Goal: Task Accomplishment & Management: Use online tool/utility

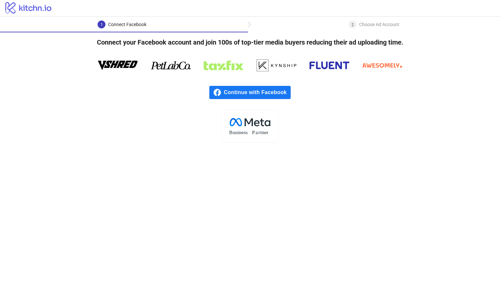
click at [277, 89] on span "Continue with Facebook" at bounding box center [257, 92] width 67 height 13
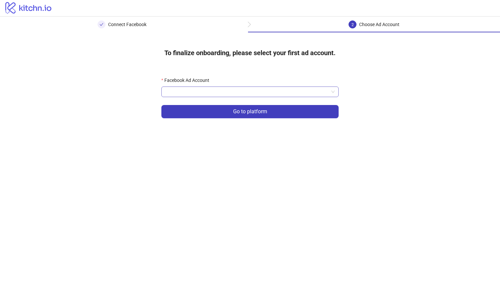
click at [288, 94] on input "Facebook Ad Account" at bounding box center [246, 92] width 163 height 10
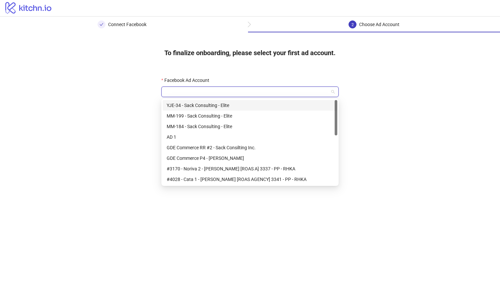
click at [275, 106] on div "YJE-34 - Sack Consulting - Elite" at bounding box center [250, 105] width 167 height 7
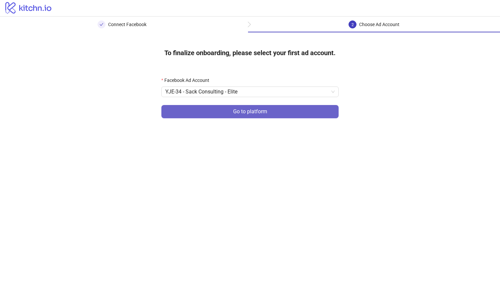
click at [271, 111] on button "Go to platform" at bounding box center [249, 111] width 177 height 13
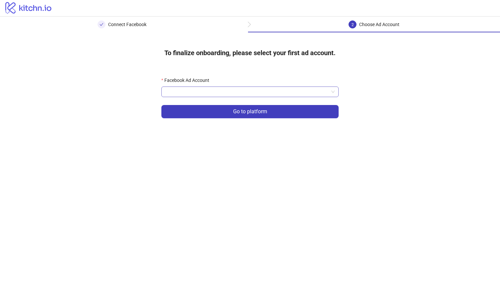
click at [268, 92] on input "Facebook Ad Account" at bounding box center [246, 92] width 163 height 10
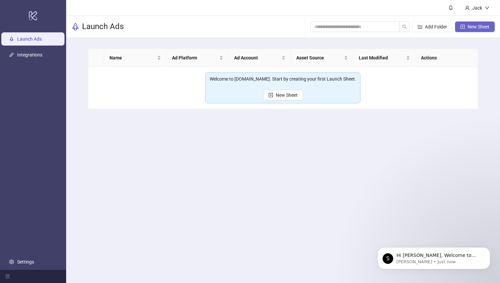
click at [474, 27] on span "New Sheet" at bounding box center [479, 26] width 22 height 5
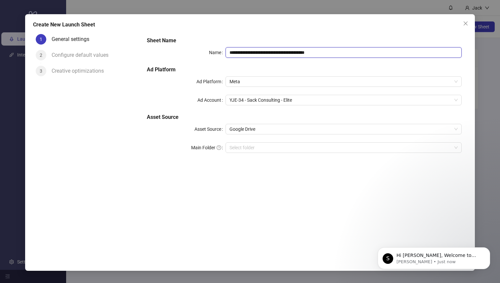
click at [350, 53] on input "**********" at bounding box center [344, 52] width 236 height 11
type input "**********"
click at [325, 147] on input "Main Folder" at bounding box center [341, 148] width 222 height 10
click at [488, 249] on icon "Dismiss notification" at bounding box center [488, 250] width 4 height 4
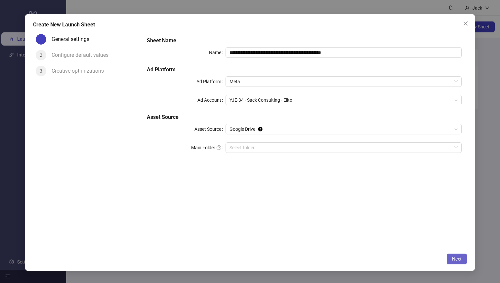
click at [461, 258] on span "Next" at bounding box center [457, 259] width 10 height 5
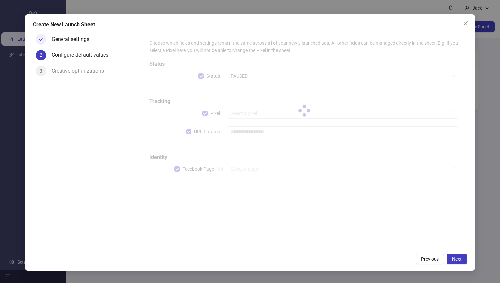
type input "**********"
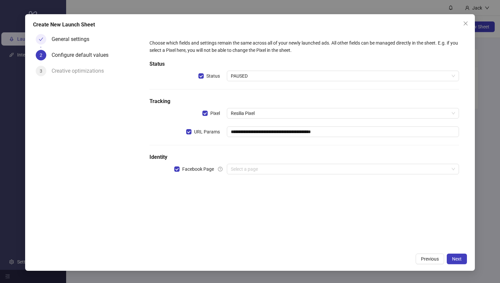
click at [270, 70] on div "**********" at bounding box center [304, 111] width 315 height 148
click at [269, 73] on span "PAUSED" at bounding box center [343, 76] width 224 height 10
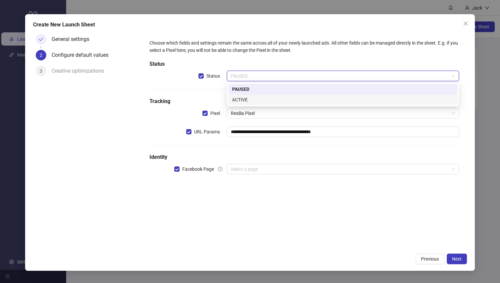
click at [260, 99] on div "ACTIVE" at bounding box center [343, 99] width 222 height 7
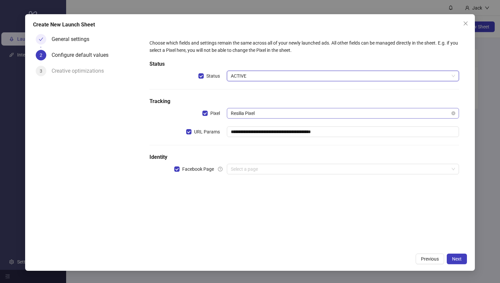
click at [259, 115] on span "Resilia Pixel" at bounding box center [343, 113] width 224 height 10
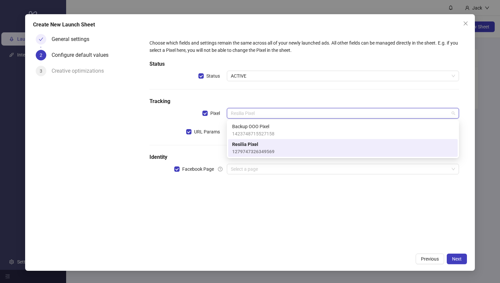
click at [265, 145] on span "Resilia Pixel" at bounding box center [253, 144] width 42 height 7
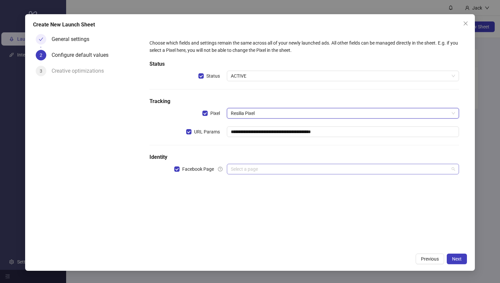
click at [256, 171] on input "search" at bounding box center [340, 169] width 218 height 10
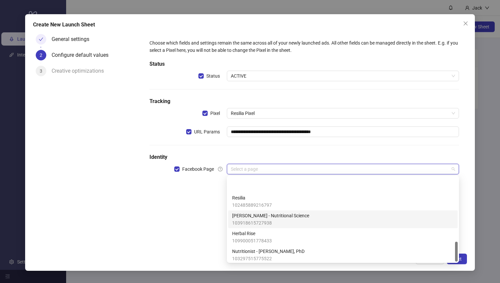
scroll to position [272, 0]
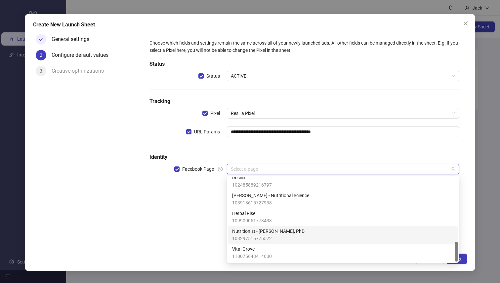
click at [272, 237] on span "103297515775522" at bounding box center [268, 238] width 72 height 7
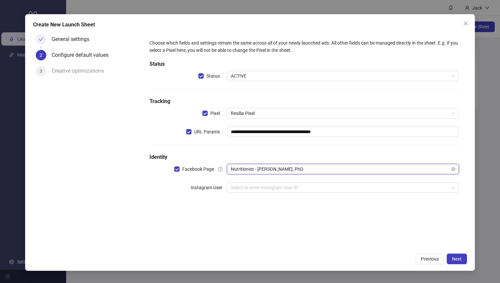
click at [240, 170] on span "Nutritionist - Jennifer Whitmore, PhD" at bounding box center [343, 169] width 224 height 10
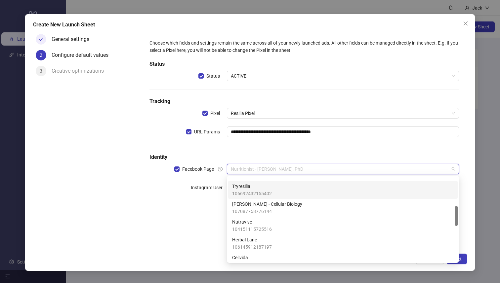
scroll to position [128, 0]
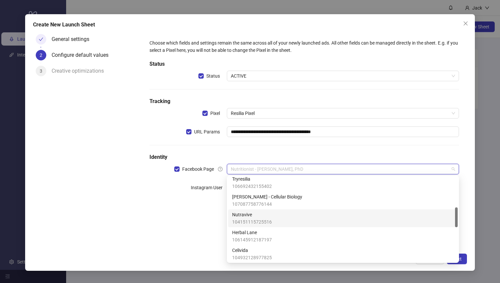
click at [275, 220] on div "Nutravive 104151115725516" at bounding box center [343, 218] width 222 height 15
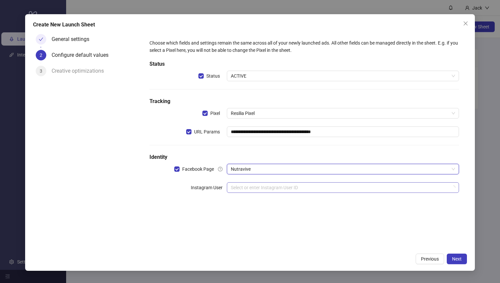
click at [331, 191] on input "search" at bounding box center [340, 188] width 218 height 10
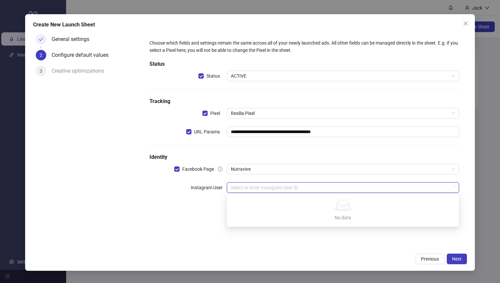
click at [335, 158] on h5 "Identity" at bounding box center [304, 157] width 310 height 8
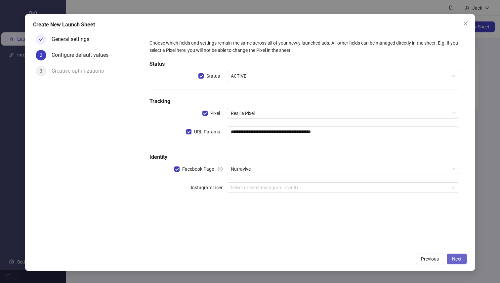
click at [450, 255] on button "Next" at bounding box center [457, 259] width 20 height 11
click at [315, 191] on input "search" at bounding box center [340, 188] width 218 height 10
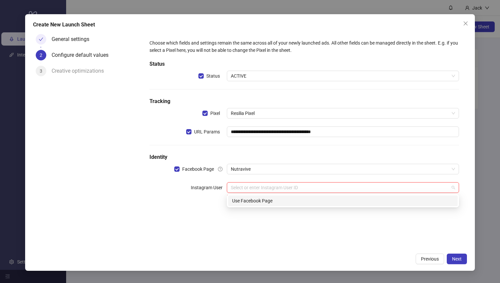
click at [302, 200] on div "Use Facebook Page" at bounding box center [343, 200] width 222 height 7
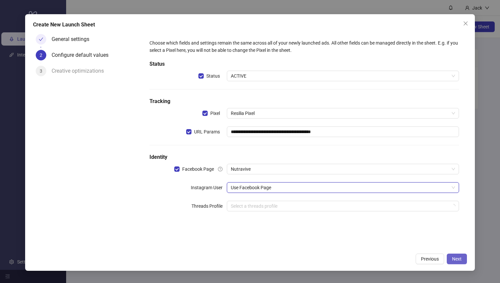
click at [453, 259] on span "Next" at bounding box center [457, 259] width 10 height 5
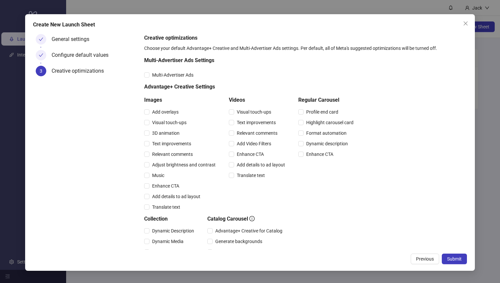
scroll to position [118, 0]
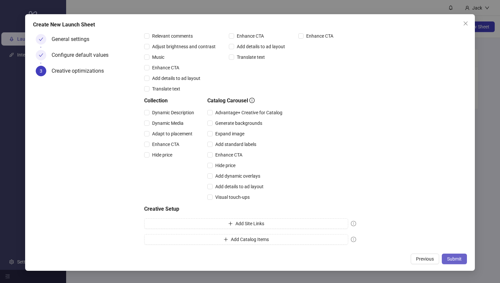
click at [457, 259] on span "Submit" at bounding box center [454, 259] width 15 height 5
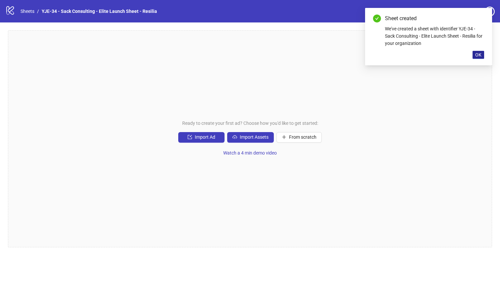
click at [481, 53] on span "OK" at bounding box center [478, 54] width 6 height 5
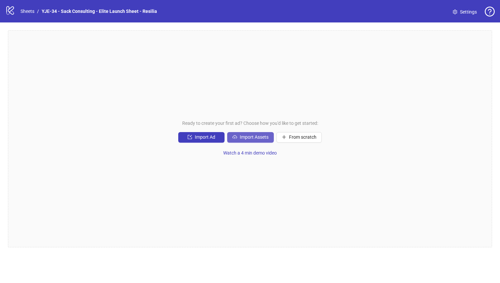
click at [259, 133] on button "Import Assets" at bounding box center [250, 137] width 47 height 11
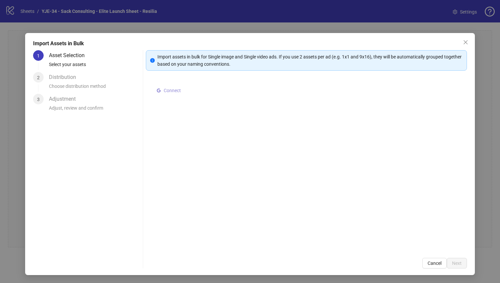
click at [170, 90] on span "Connect" at bounding box center [172, 90] width 17 height 5
click at [209, 89] on span "Select multiple assets to import" at bounding box center [198, 91] width 64 height 5
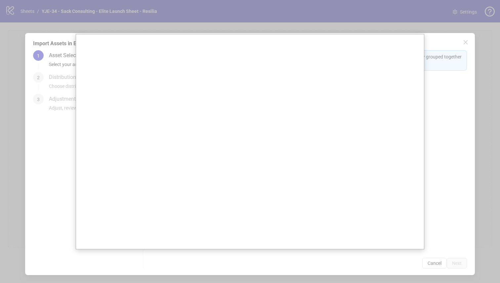
click at [430, 157] on div at bounding box center [250, 141] width 500 height 283
click at [431, 106] on div at bounding box center [250, 141] width 500 height 283
click at [74, 123] on div at bounding box center [250, 141] width 500 height 283
click at [374, 22] on div at bounding box center [250, 141] width 500 height 283
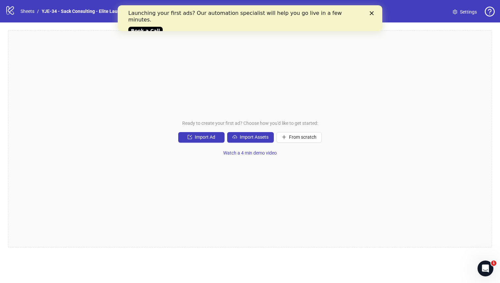
click at [371, 11] on icon "Close" at bounding box center [372, 13] width 4 height 4
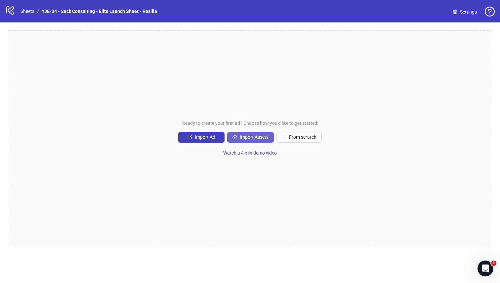
click at [238, 135] on button "Import Assets" at bounding box center [250, 137] width 47 height 11
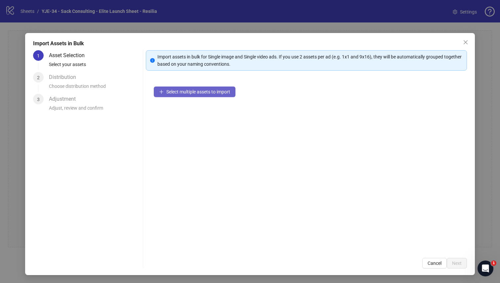
click at [212, 92] on span "Select multiple assets to import" at bounding box center [198, 91] width 64 height 5
click at [465, 42] on icon "close" at bounding box center [465, 42] width 5 height 5
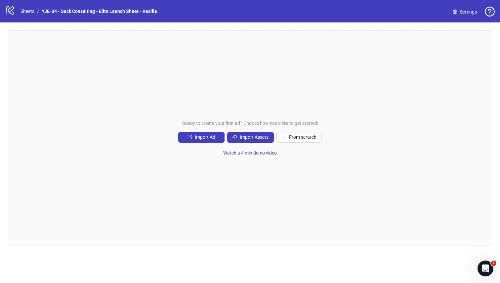
click at [462, 12] on span "Settings" at bounding box center [468, 11] width 17 height 7
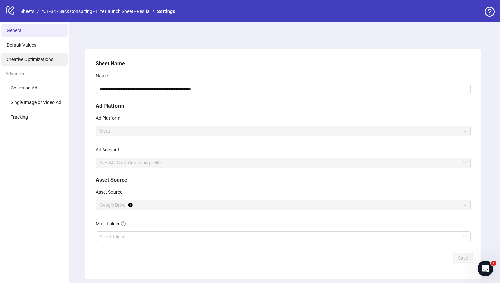
click at [34, 59] on span "Creative Optimizations" at bounding box center [30, 59] width 47 height 5
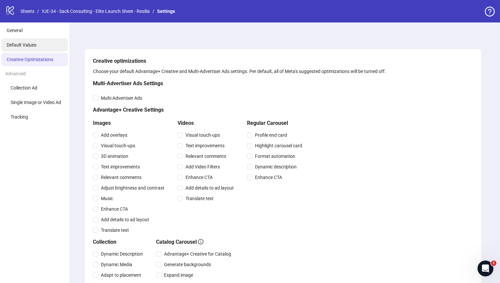
click at [35, 48] on li "Default Values" at bounding box center [34, 44] width 66 height 13
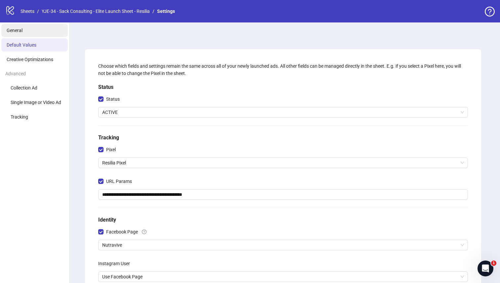
click at [25, 26] on li "General" at bounding box center [34, 30] width 66 height 13
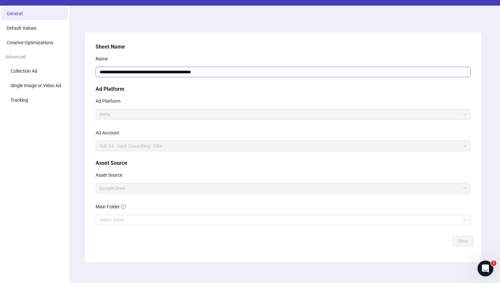
scroll to position [17, 0]
click at [135, 189] on span "Google Drive" at bounding box center [283, 188] width 367 height 10
click at [132, 189] on icon "Tooltip anchor" at bounding box center [130, 188] width 4 height 4
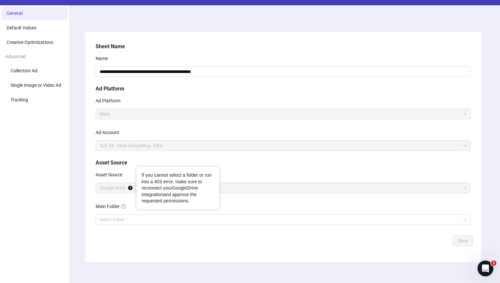
click at [182, 188] on link "GoogleDrive integration" at bounding box center [170, 192] width 56 height 12
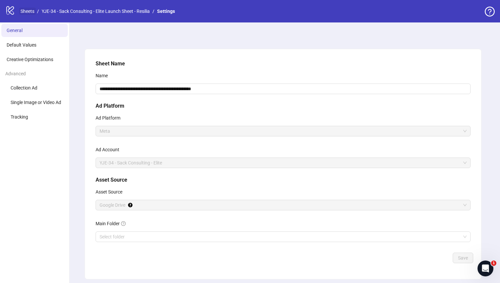
click at [35, 12] on link "Sheets" at bounding box center [27, 11] width 17 height 7
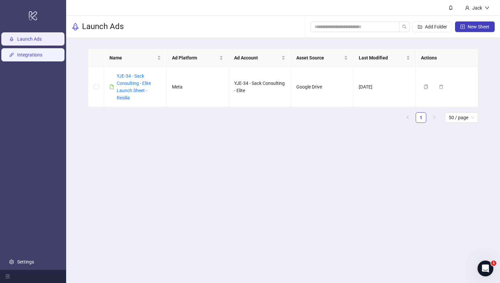
click at [34, 58] on link "Integrations" at bounding box center [29, 55] width 25 height 5
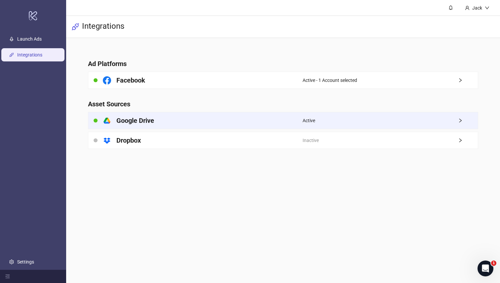
click at [285, 120] on div "platform/google_drive Google Drive" at bounding box center [195, 120] width 214 height 17
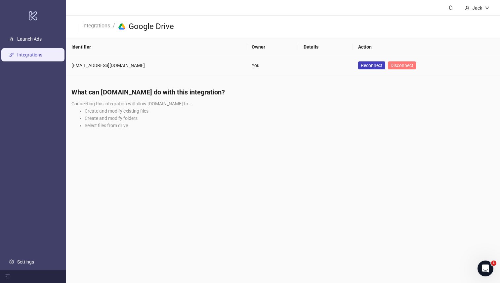
click at [388, 67] on button "Disconnect" at bounding box center [402, 66] width 28 height 8
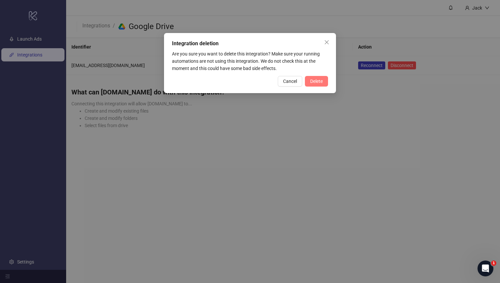
click at [316, 83] on span "Delete" at bounding box center [316, 81] width 13 height 5
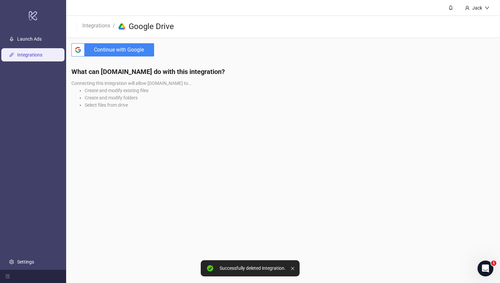
click at [146, 47] on span "Continue with Google" at bounding box center [120, 49] width 67 height 13
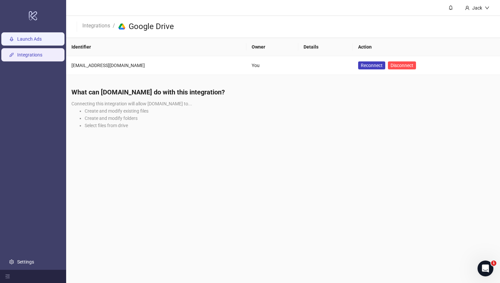
click at [30, 37] on link "Launch Ads" at bounding box center [29, 39] width 24 height 5
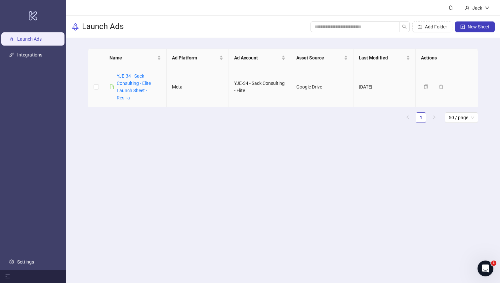
click at [128, 79] on div "YJE-34 - Sack Consulting - Elite Launch Sheet - Resilia" at bounding box center [139, 86] width 44 height 29
click at [128, 85] on link "YJE-34 - Sack Consulting - Elite Launch Sheet - Resilia" at bounding box center [134, 86] width 34 height 27
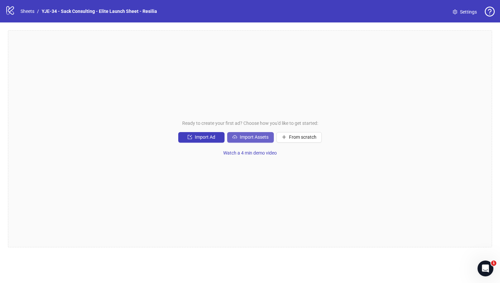
click at [245, 134] on button "Import Assets" at bounding box center [250, 137] width 47 height 11
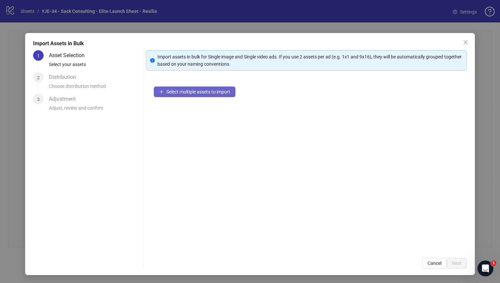
click at [221, 95] on button "Select multiple assets to import" at bounding box center [195, 92] width 82 height 11
click at [222, 93] on span "Select multiple assets to import" at bounding box center [198, 91] width 64 height 5
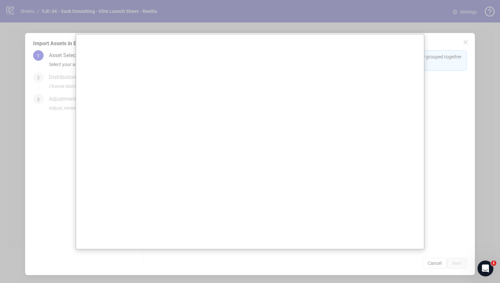
click at [437, 106] on div at bounding box center [250, 141] width 500 height 283
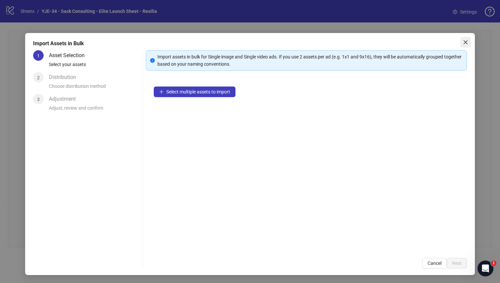
click at [465, 43] on icon "close" at bounding box center [465, 42] width 5 height 5
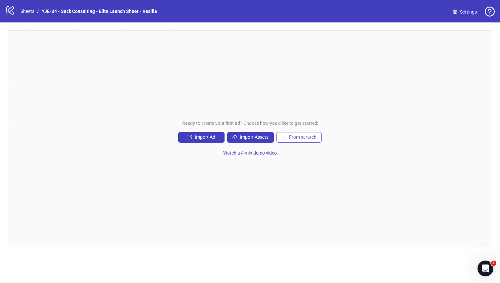
click at [289, 142] on button "From scratch" at bounding box center [298, 137] width 45 height 11
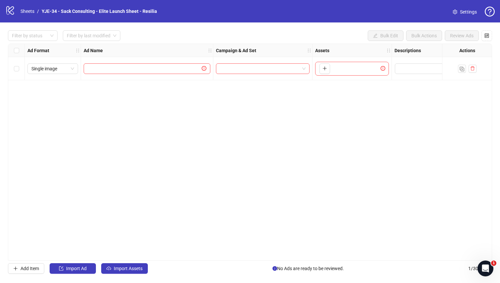
click at [287, 136] on div "Ad Format Ad Name Campaign & Ad Set Assets Descriptions Headlines Primary Texts…" at bounding box center [250, 152] width 484 height 217
click at [151, 69] on input "text" at bounding box center [144, 68] width 113 height 7
click at [60, 70] on span "Single image" at bounding box center [52, 69] width 43 height 10
click at [248, 68] on input "search" at bounding box center [260, 69] width 80 height 10
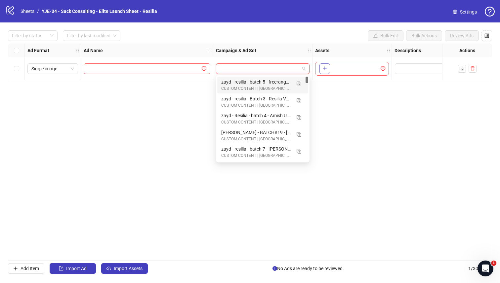
click at [324, 71] on span "button" at bounding box center [324, 68] width 5 height 5
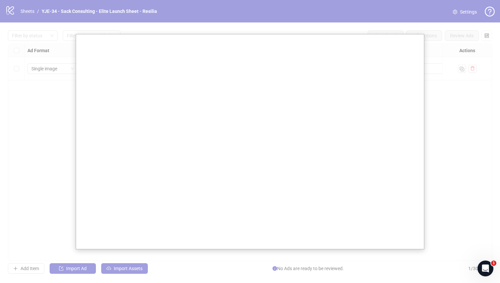
click at [469, 210] on div at bounding box center [250, 141] width 500 height 283
click at [465, 25] on div at bounding box center [250, 141] width 500 height 283
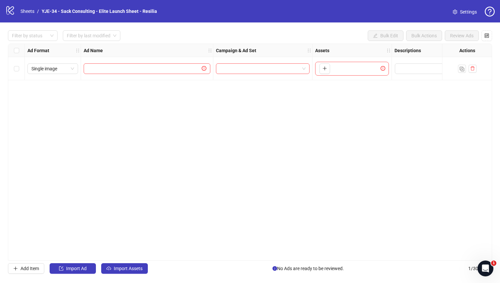
click at [463, 13] on span "Settings" at bounding box center [468, 11] width 17 height 7
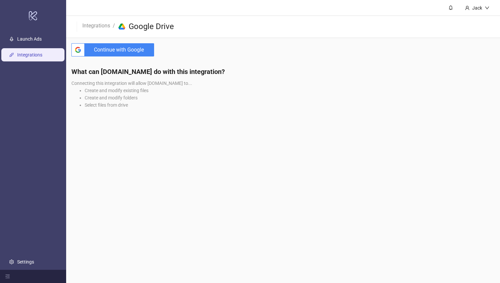
click at [143, 50] on span "Continue with Google" at bounding box center [120, 49] width 67 height 13
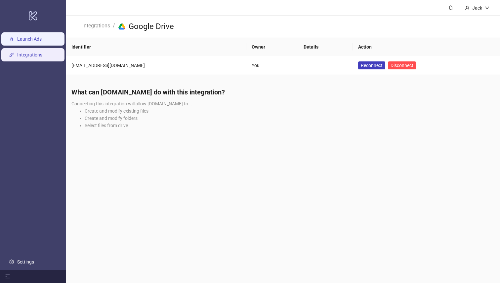
click at [42, 42] on link "Launch Ads" at bounding box center [29, 39] width 24 height 5
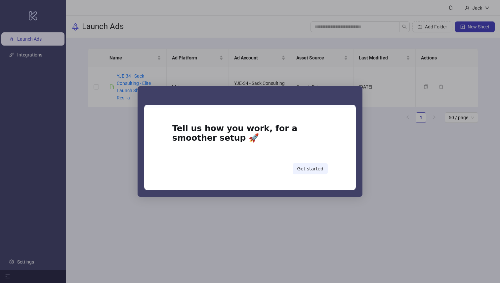
click at [379, 164] on div "Intercom messenger" at bounding box center [250, 141] width 500 height 283
click at [328, 168] on div "Tell us how you work, for a smoother setup 🚀 Get started" at bounding box center [250, 149] width 212 height 82
click at [323, 168] on button "Get started" at bounding box center [310, 168] width 35 height 11
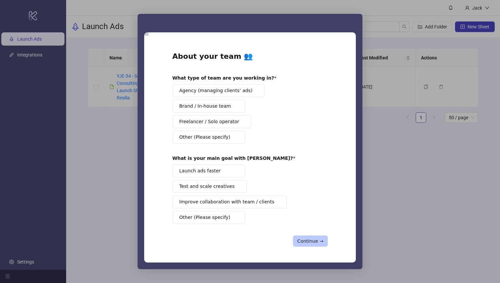
click at [304, 238] on button "Continue →" at bounding box center [310, 241] width 35 height 11
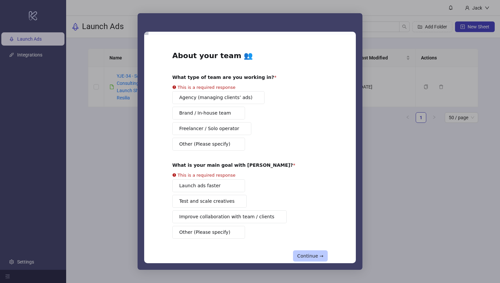
click at [299, 262] on button "Continue →" at bounding box center [310, 256] width 35 height 11
click at [399, 130] on div "Intercom messenger" at bounding box center [250, 141] width 500 height 283
click at [196, 98] on div "Agency (managing clients’ ads) Brand / In-house team Freelancer / Solo operator…" at bounding box center [249, 121] width 155 height 60
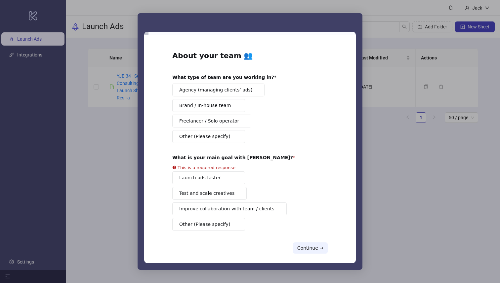
click at [196, 105] on span "Brand / In-house team" at bounding box center [205, 105] width 52 height 7
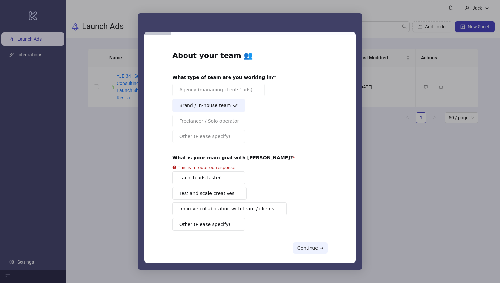
click at [199, 179] on div "Launch ads faster Test and scale creatives Improve collaboration with team / cl…" at bounding box center [249, 202] width 155 height 60
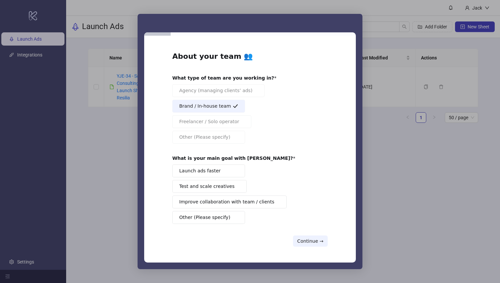
click at [203, 173] on span "Launch ads faster" at bounding box center [199, 171] width 41 height 7
click at [317, 243] on button "Continue →" at bounding box center [310, 241] width 35 height 11
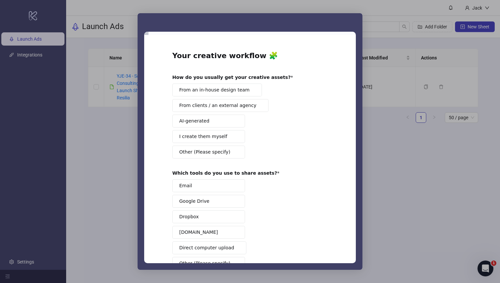
click at [208, 92] on span "From an in-house design team" at bounding box center [214, 90] width 70 height 7
click at [204, 203] on span "Google Drive" at bounding box center [194, 201] width 30 height 7
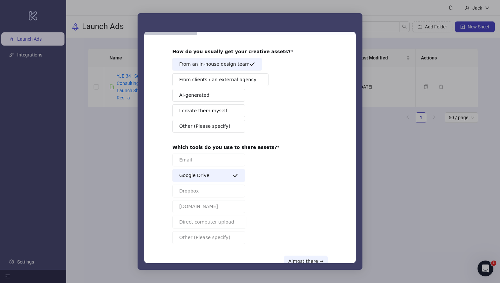
scroll to position [45, 0]
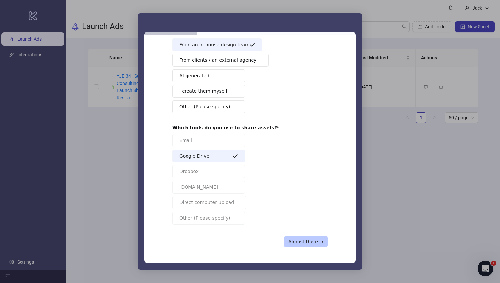
click at [292, 240] on button "Almost there →" at bounding box center [306, 241] width 44 height 11
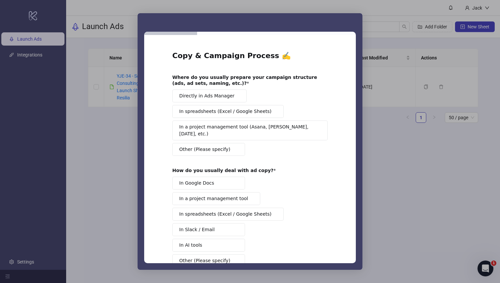
click at [225, 98] on span "Directly in Ads Manager" at bounding box center [206, 96] width 55 height 7
click at [218, 180] on button "In Google Docs" at bounding box center [208, 183] width 73 height 13
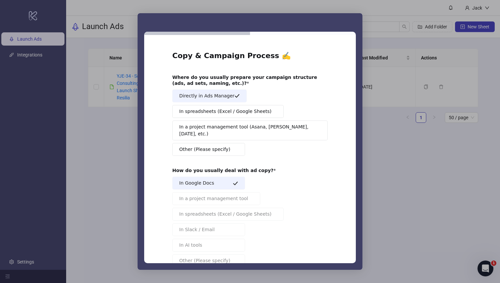
scroll to position [36, 0]
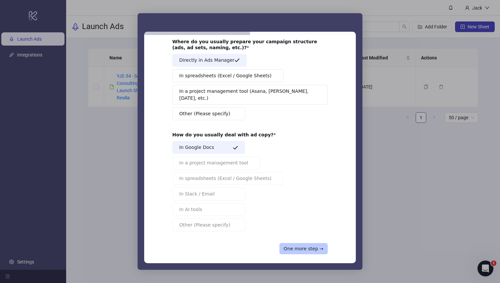
click at [306, 243] on button "One more step →" at bounding box center [303, 248] width 48 height 11
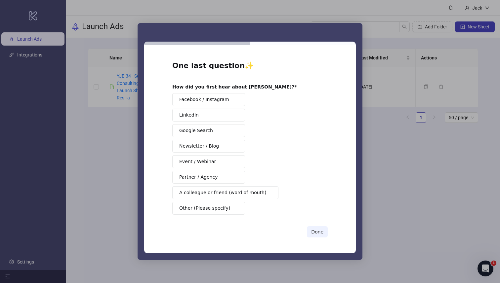
click at [226, 104] on button "Facebook / Instagram" at bounding box center [208, 99] width 73 height 13
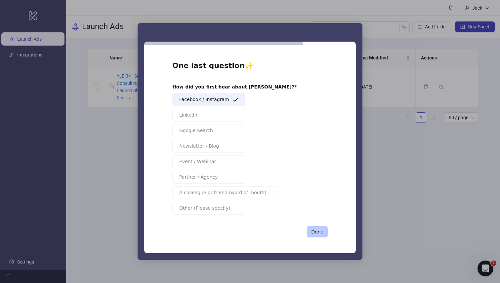
click at [319, 230] on button "Done" at bounding box center [317, 232] width 21 height 11
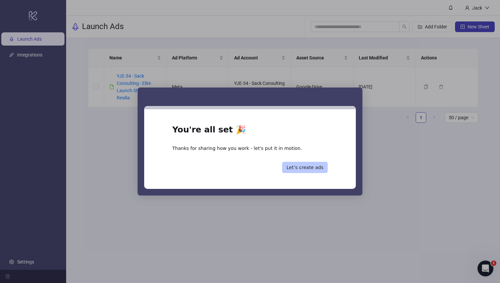
click at [295, 167] on button "Let’s create ads" at bounding box center [305, 167] width 46 height 11
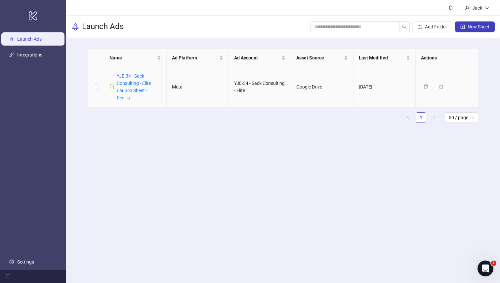
click at [143, 79] on div "YJE-34 - Sack Consulting - Elite Launch Sheet - Resilia" at bounding box center [139, 86] width 44 height 29
click at [139, 83] on link "YJE-34 - Sack Consulting - Elite Launch Sheet - Resilia" at bounding box center [134, 86] width 34 height 27
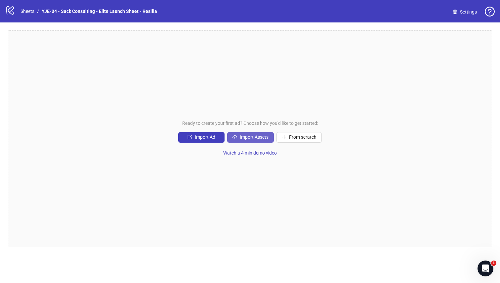
click at [261, 141] on button "Import Assets" at bounding box center [250, 137] width 47 height 11
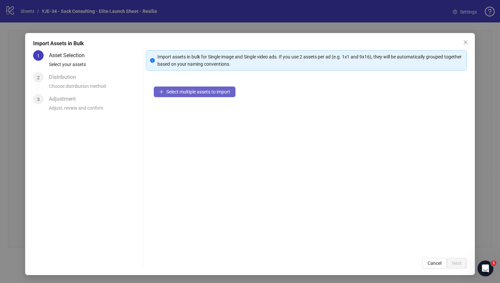
click at [214, 93] on span "Select multiple assets to import" at bounding box center [198, 91] width 64 height 5
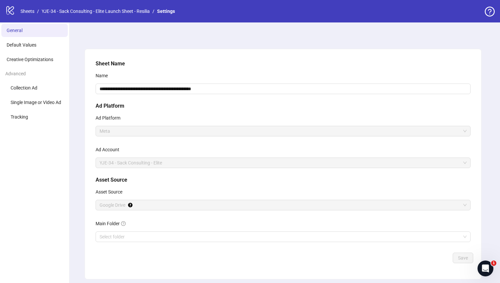
click at [46, 69] on div "Advanced" at bounding box center [34, 73] width 69 height 13
click at [184, 206] on link "GoogleDrive integration" at bounding box center [170, 209] width 56 height 12
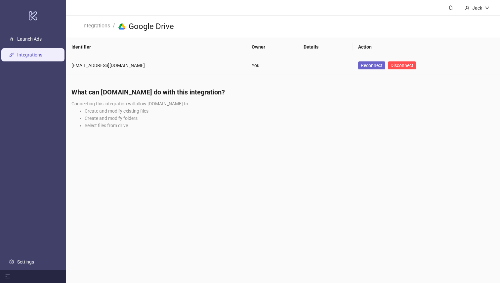
click at [361, 65] on span "Reconnect" at bounding box center [372, 65] width 22 height 5
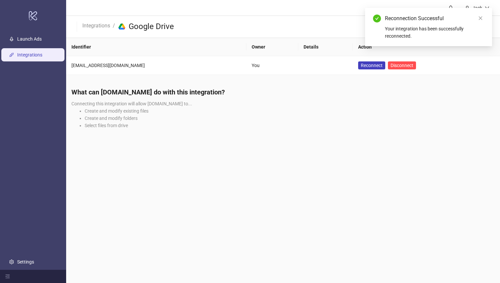
click at [33, 32] on ul "Launch Ads Integrations Settings" at bounding box center [33, 150] width 66 height 239
click at [33, 37] on link "Launch Ads" at bounding box center [29, 39] width 24 height 5
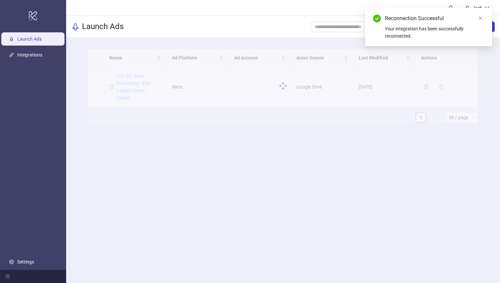
click at [127, 90] on link "YJE-34 - Sack Consulting - Elite Launch Sheet - Resilia" at bounding box center [134, 86] width 34 height 27
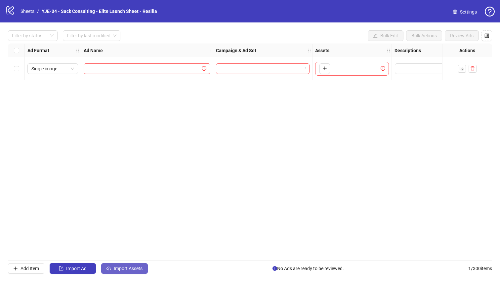
click at [118, 265] on button "Import Assets" at bounding box center [124, 269] width 47 height 11
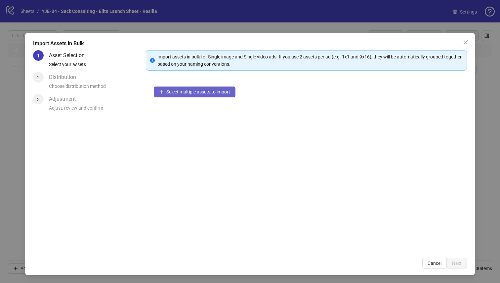
click at [181, 96] on button "Select multiple assets to import" at bounding box center [195, 92] width 82 height 11
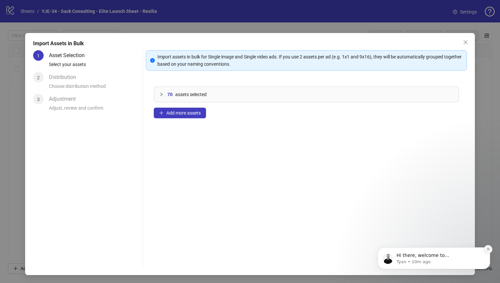
click at [488, 251] on icon "Dismiss notification" at bounding box center [488, 250] width 4 height 4
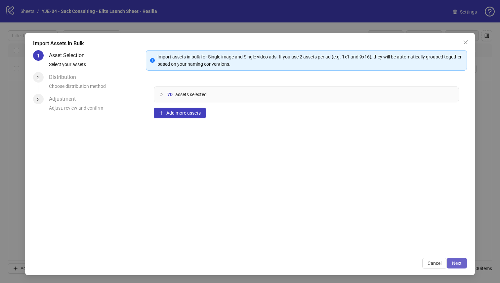
click at [456, 264] on span "Next" at bounding box center [457, 263] width 10 height 5
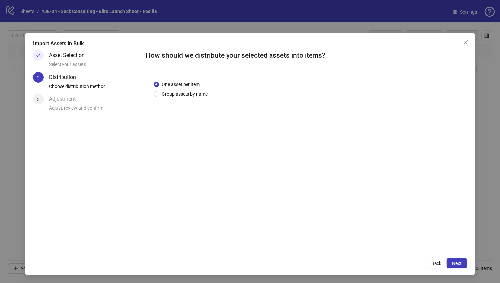
click at [456, 264] on span "Next" at bounding box center [457, 263] width 10 height 5
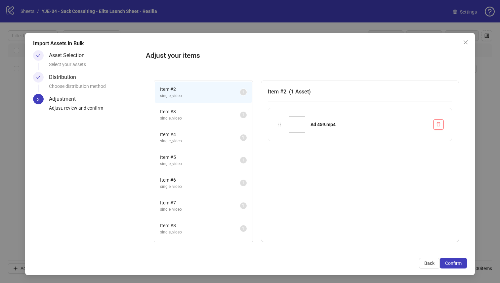
click at [456, 264] on span "Confirm" at bounding box center [453, 263] width 17 height 5
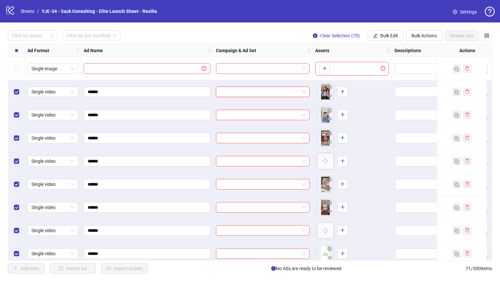
click at [255, 95] on input "search" at bounding box center [260, 92] width 80 height 10
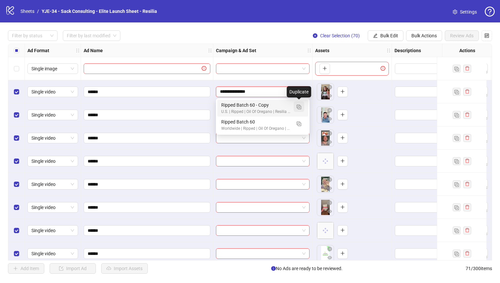
click at [298, 106] on img "button" at bounding box center [299, 107] width 5 height 5
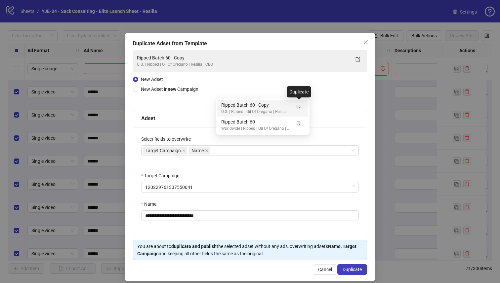
type input "**********"
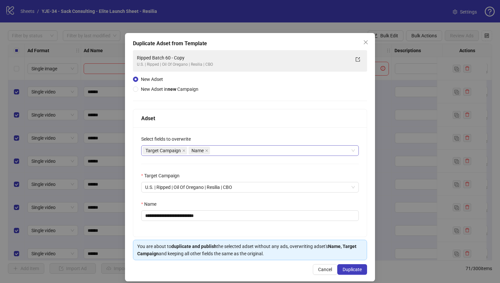
click at [218, 152] on div "Target Campaign Name" at bounding box center [247, 150] width 208 height 9
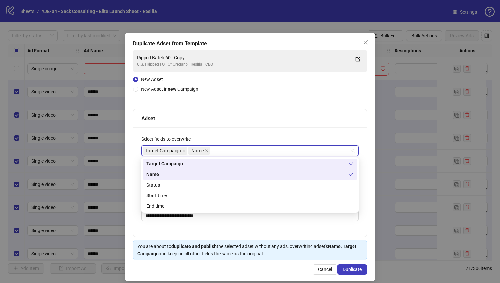
type input "*"
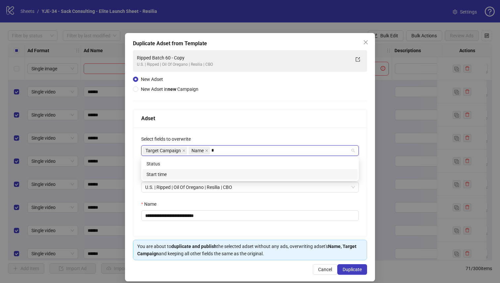
click at [204, 173] on div "Start time" at bounding box center [249, 174] width 207 height 7
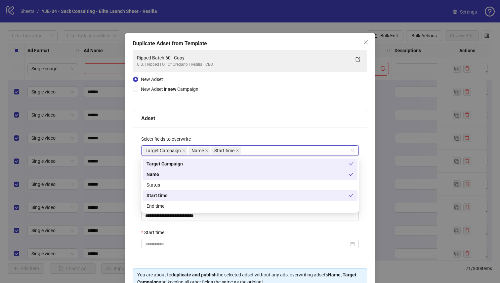
click at [256, 139] on div "Select fields to overwrite" at bounding box center [250, 141] width 218 height 10
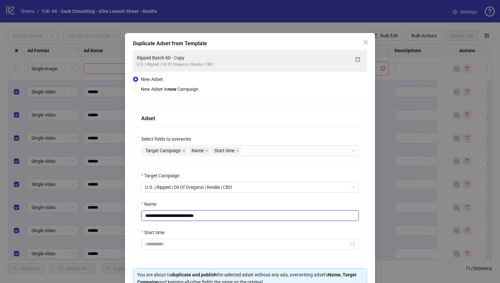
drag, startPoint x: 214, startPoint y: 217, endPoint x: 181, endPoint y: 218, distance: 33.4
click at [181, 218] on input "**********" at bounding box center [250, 216] width 218 height 11
type input "**********"
click at [182, 203] on div "Name" at bounding box center [250, 206] width 218 height 10
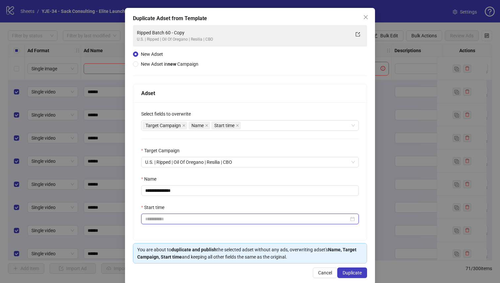
click at [221, 217] on input "Start time" at bounding box center [247, 219] width 204 height 7
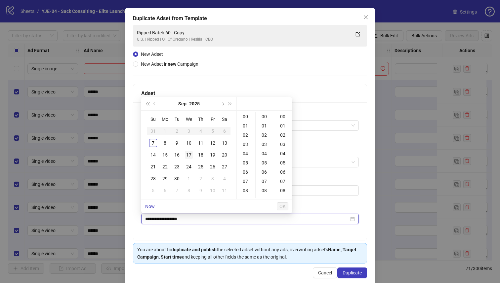
type input "**********"
click at [164, 141] on div "8" at bounding box center [165, 143] width 8 height 8
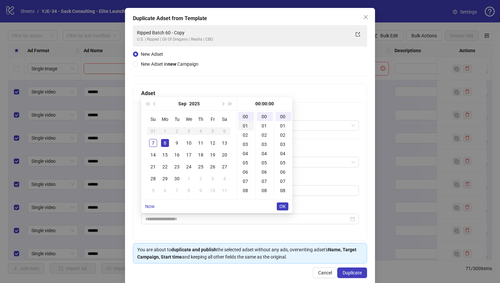
click at [249, 127] on div "01" at bounding box center [246, 125] width 16 height 9
type input "**********"
click at [284, 204] on span "OK" at bounding box center [282, 206] width 6 height 5
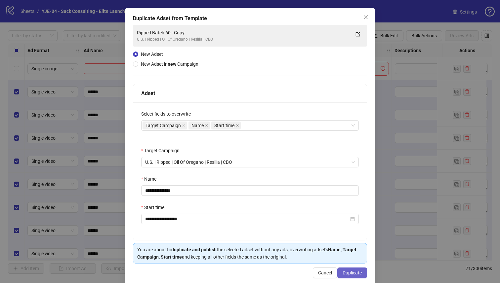
click at [360, 271] on span "Duplicate" at bounding box center [352, 273] width 19 height 5
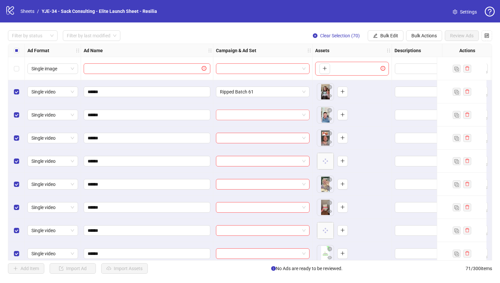
click at [268, 119] on input "search" at bounding box center [260, 115] width 80 height 10
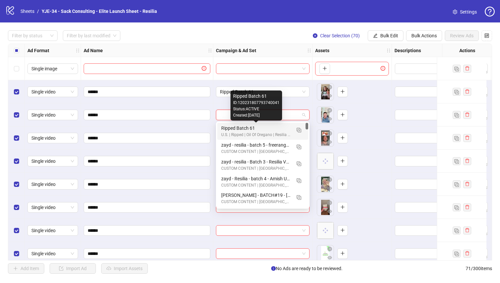
click at [262, 131] on div "Ripped Batch 61" at bounding box center [256, 128] width 70 height 7
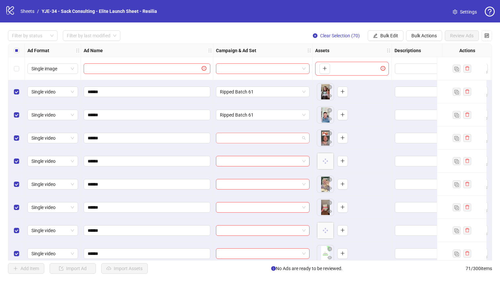
click at [260, 142] on input "search" at bounding box center [260, 138] width 80 height 10
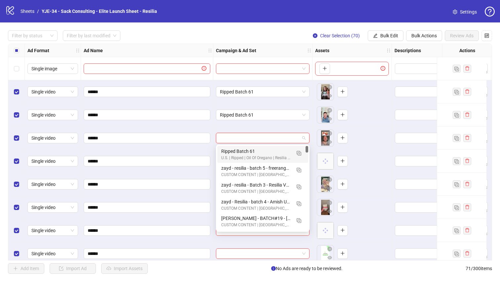
click at [256, 152] on div "Ripped Batch 61" at bounding box center [256, 151] width 70 height 7
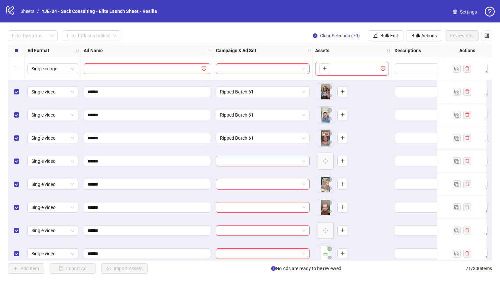
click at [254, 163] on input "search" at bounding box center [260, 161] width 80 height 10
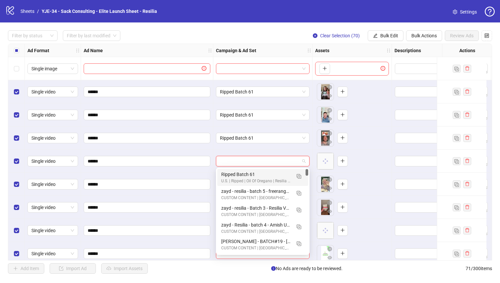
click at [252, 177] on div "Ripped Batch 61" at bounding box center [256, 174] width 70 height 7
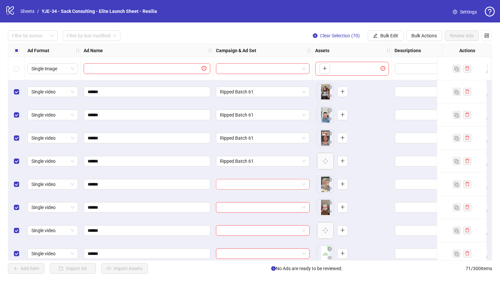
click at [251, 184] on input "search" at bounding box center [260, 185] width 80 height 10
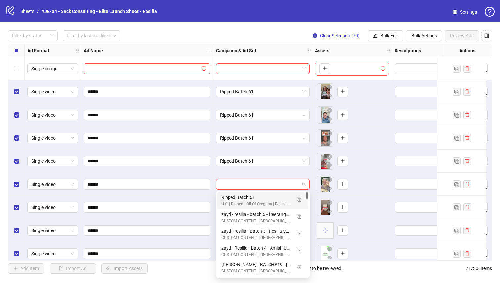
click at [248, 195] on div "Ripped Batch 61" at bounding box center [256, 197] width 70 height 7
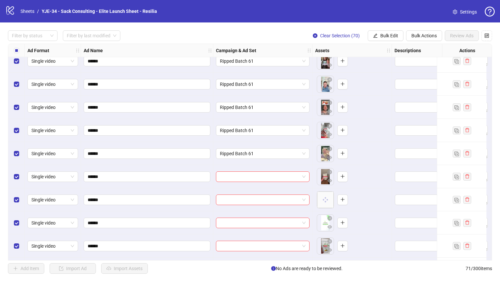
scroll to position [33, 0]
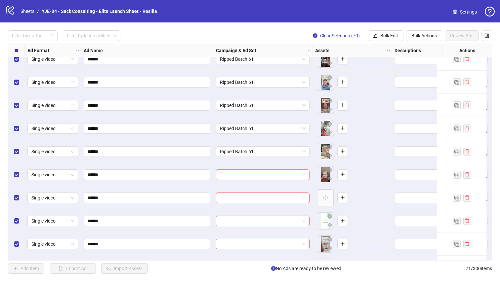
click at [250, 176] on input "search" at bounding box center [260, 175] width 80 height 10
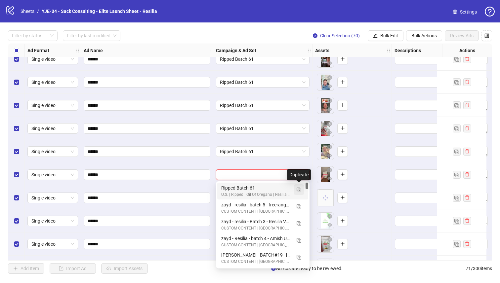
click at [299, 191] on img "button" at bounding box center [299, 190] width 5 height 5
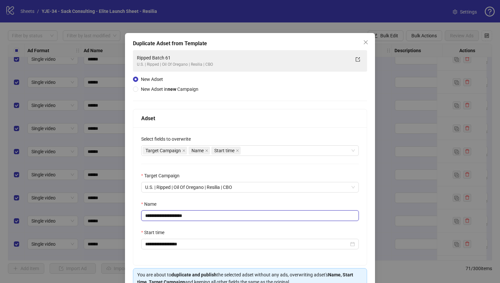
drag, startPoint x: 200, startPoint y: 215, endPoint x: 176, endPoint y: 217, distance: 23.9
click at [176, 217] on input "**********" at bounding box center [250, 216] width 218 height 11
type input "**********"
click at [200, 203] on div "Name" at bounding box center [250, 206] width 218 height 10
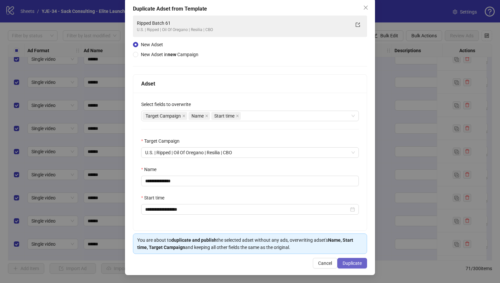
click at [358, 264] on span "Duplicate" at bounding box center [352, 263] width 19 height 5
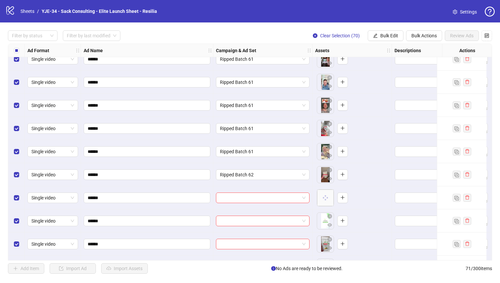
scroll to position [72, 0]
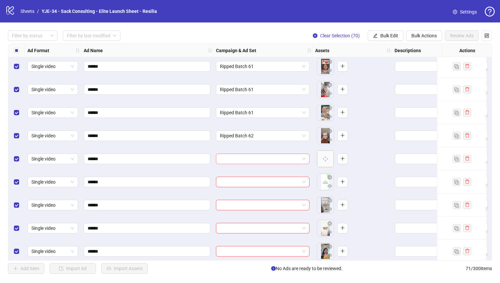
click at [247, 161] on input "search" at bounding box center [260, 159] width 80 height 10
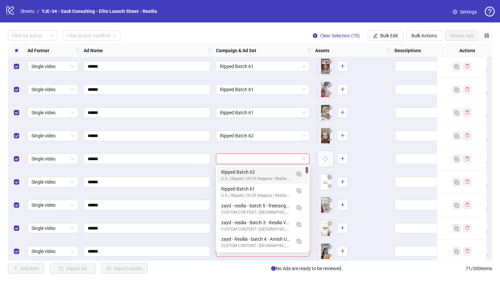
click at [245, 171] on div "Ripped Batch 62" at bounding box center [256, 172] width 70 height 7
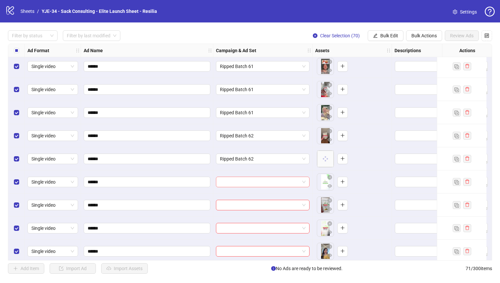
click at [243, 179] on input "search" at bounding box center [260, 182] width 80 height 10
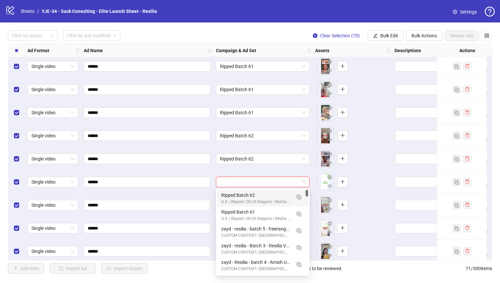
click at [238, 193] on div "Ripped Batch 62" at bounding box center [256, 195] width 70 height 7
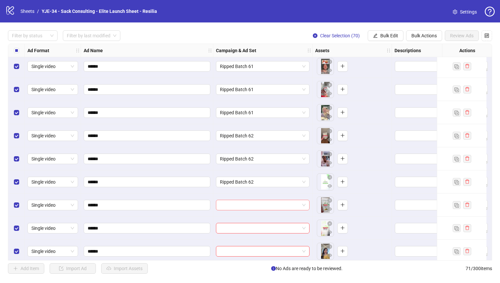
click at [235, 205] on input "search" at bounding box center [260, 205] width 80 height 10
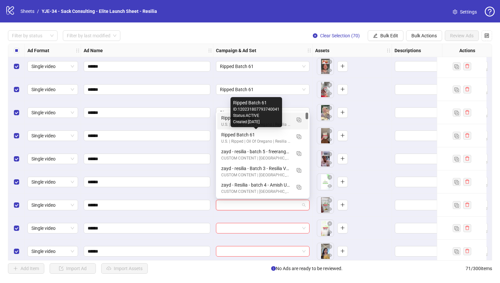
click at [225, 120] on div "Ripped Batch 62" at bounding box center [256, 117] width 70 height 7
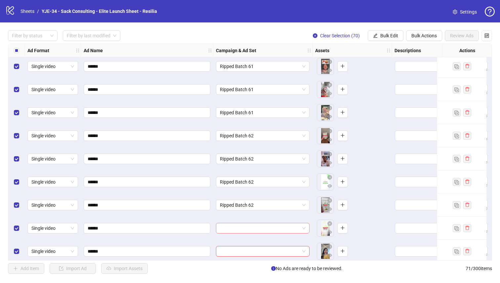
click at [236, 230] on input "search" at bounding box center [260, 229] width 80 height 10
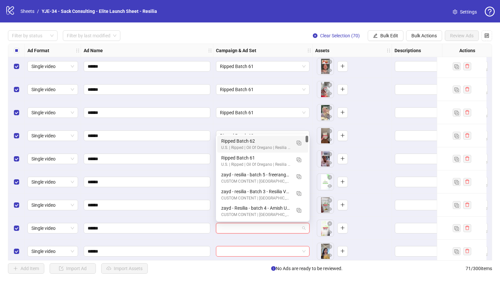
click at [222, 142] on div "Ripped Batch 62" at bounding box center [256, 141] width 70 height 7
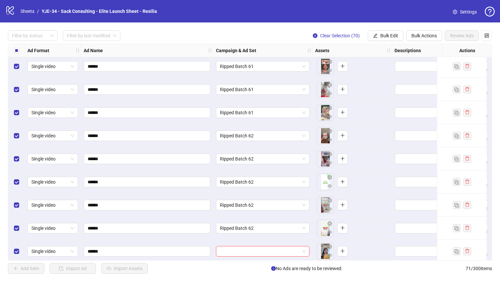
scroll to position [140, 0]
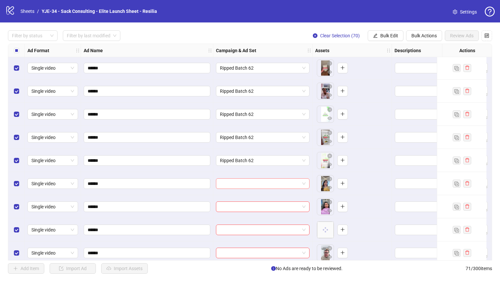
click at [236, 186] on input "search" at bounding box center [260, 184] width 80 height 10
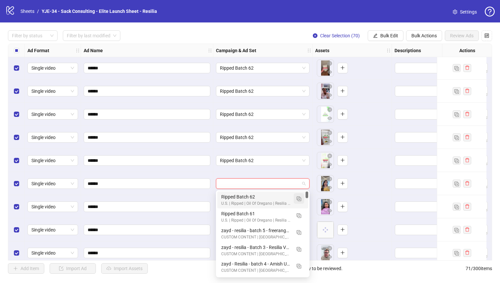
click at [301, 202] on button "button" at bounding box center [299, 198] width 11 height 11
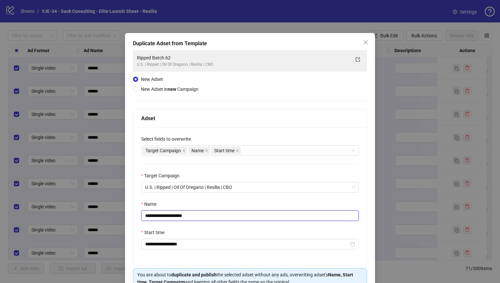
drag, startPoint x: 199, startPoint y: 215, endPoint x: 177, endPoint y: 216, distance: 22.5
click at [177, 216] on input "**********" at bounding box center [250, 216] width 218 height 11
type input "**********"
click at [195, 203] on div "Name" at bounding box center [250, 206] width 218 height 10
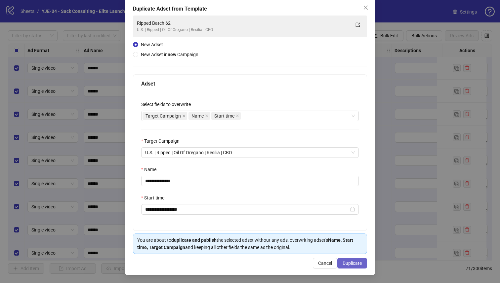
click at [350, 265] on span "Duplicate" at bounding box center [352, 263] width 19 height 5
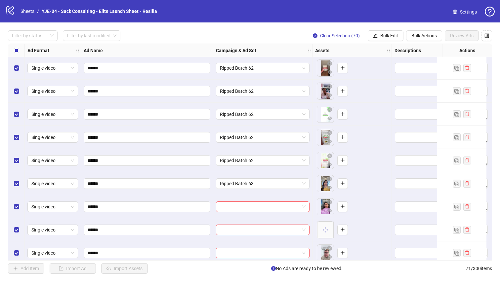
scroll to position [181, 0]
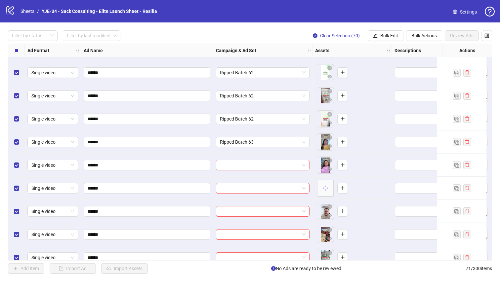
click at [272, 166] on input "search" at bounding box center [260, 165] width 80 height 10
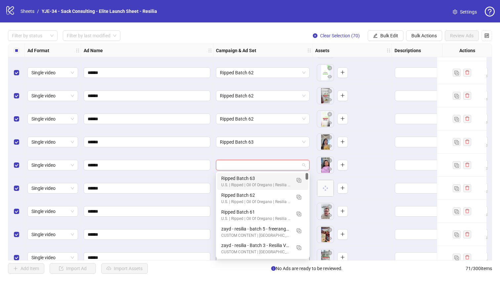
click at [261, 181] on div "Ripped Batch 63" at bounding box center [256, 178] width 70 height 7
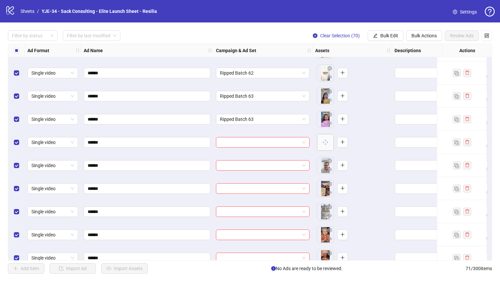
scroll to position [231, 0]
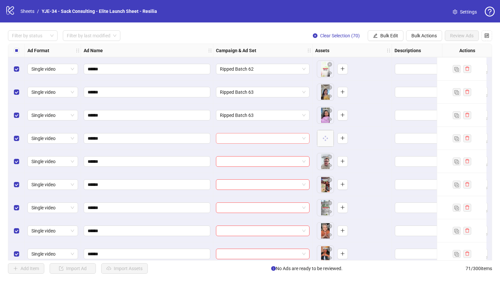
click at [258, 137] on input "search" at bounding box center [260, 139] width 80 height 10
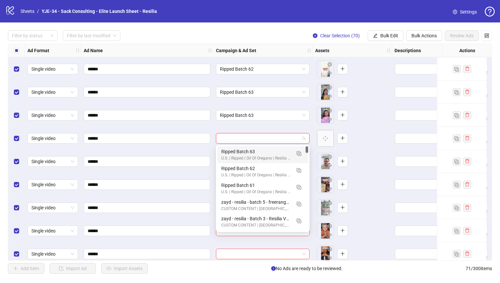
click at [254, 152] on div "Ripped Batch 63" at bounding box center [256, 151] width 70 height 7
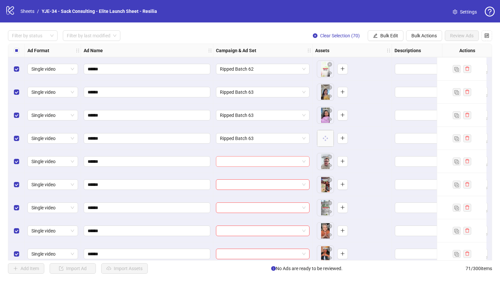
click at [251, 162] on input "search" at bounding box center [260, 162] width 80 height 10
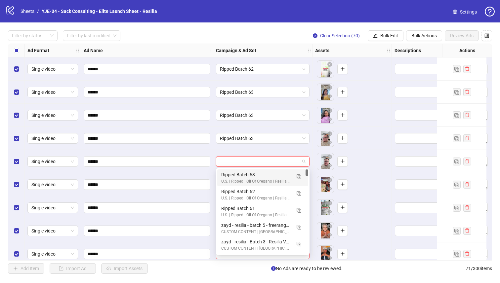
click at [249, 174] on div "Ripped Batch 63" at bounding box center [256, 174] width 70 height 7
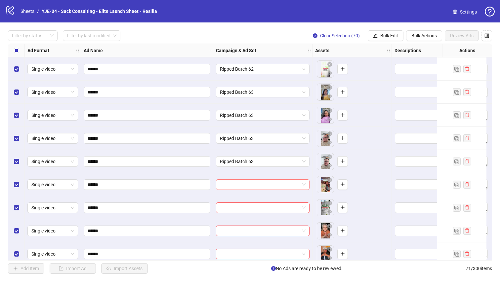
click at [248, 183] on input "search" at bounding box center [260, 185] width 80 height 10
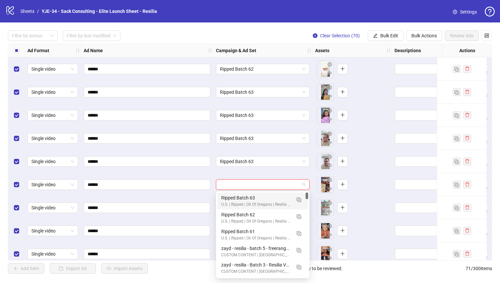
click at [246, 197] on div "Ripped Batch 63" at bounding box center [256, 197] width 70 height 7
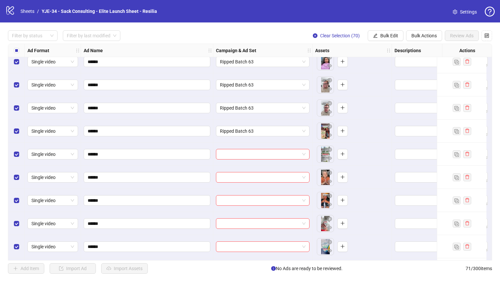
scroll to position [287, 0]
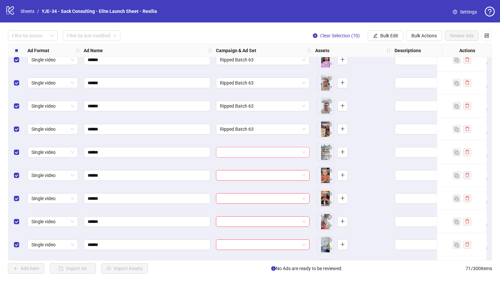
click at [250, 151] on input "search" at bounding box center [260, 152] width 80 height 10
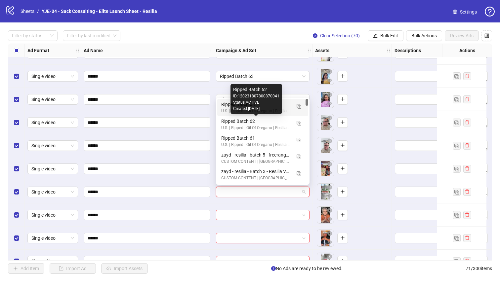
scroll to position [250, 0]
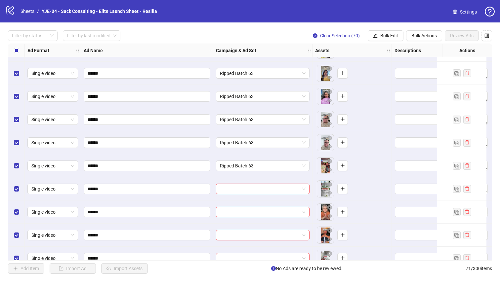
click at [202, 62] on div "******" at bounding box center [147, 73] width 132 height 23
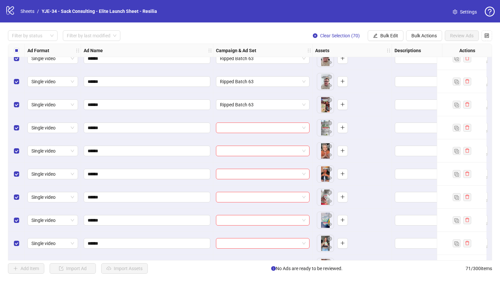
scroll to position [317, 0]
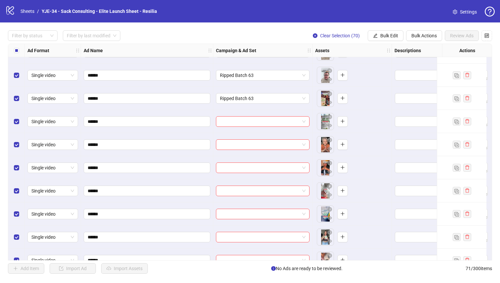
click at [245, 119] on div "Ad Format Ad Name Campaign & Ad Set Assets Descriptions Headlines Primary Texts…" at bounding box center [250, 152] width 484 height 217
click at [269, 123] on input "search" at bounding box center [260, 122] width 80 height 10
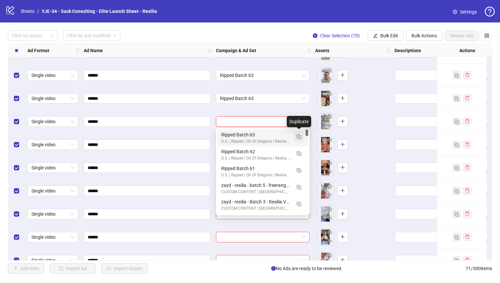
click at [298, 137] on img "button" at bounding box center [299, 137] width 5 height 5
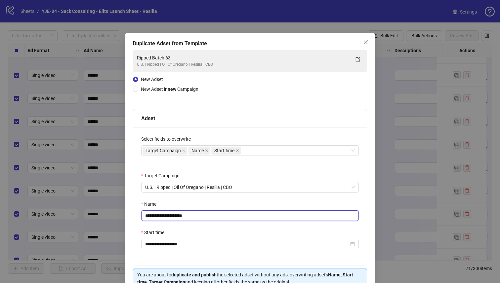
drag, startPoint x: 195, startPoint y: 218, endPoint x: 177, endPoint y: 219, distance: 18.9
click at [177, 219] on input "**********" at bounding box center [250, 216] width 218 height 11
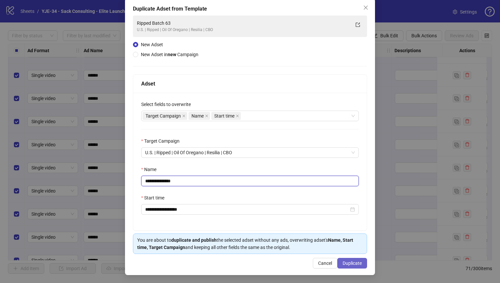
type input "**********"
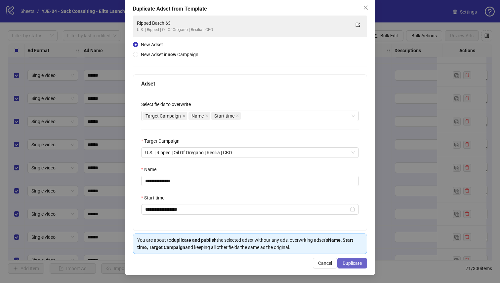
click at [345, 260] on button "Duplicate" at bounding box center [352, 263] width 30 height 11
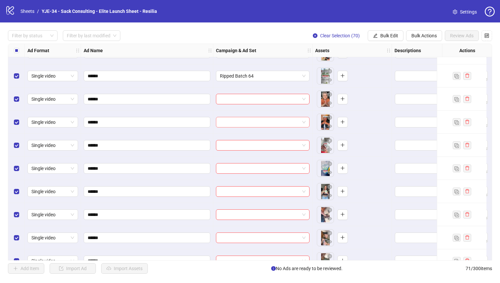
scroll to position [347, 0]
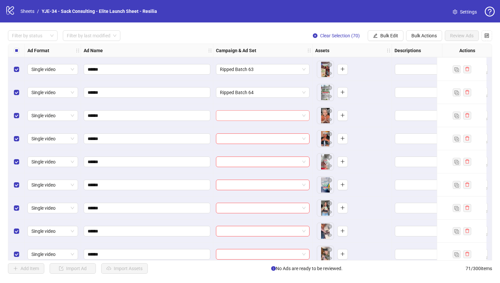
click at [253, 113] on input "search" at bounding box center [260, 116] width 80 height 10
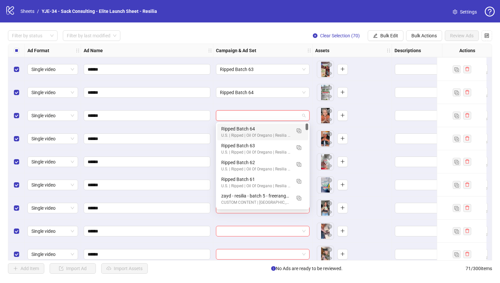
click at [248, 126] on div "Ripped Batch 64" at bounding box center [256, 128] width 70 height 7
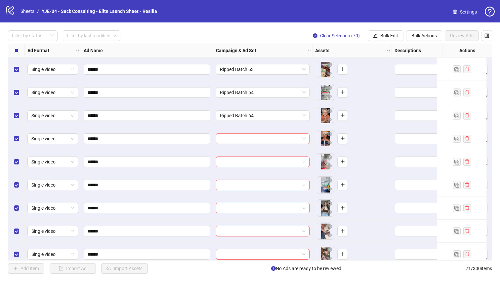
click at [245, 139] on input "search" at bounding box center [260, 139] width 80 height 10
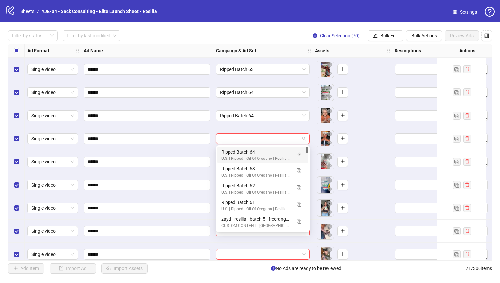
click at [244, 148] on div "Ripped Batch 64 U.S. | Ripped | Oil Of Oregano | Resilia | CBO" at bounding box center [262, 155] width 91 height 17
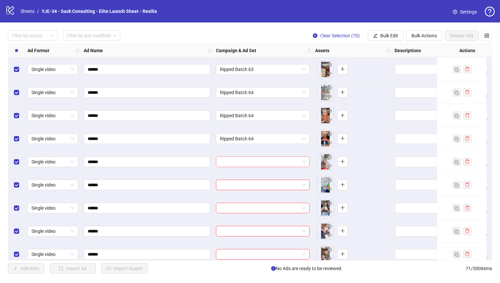
click at [241, 161] on input "search" at bounding box center [260, 162] width 80 height 10
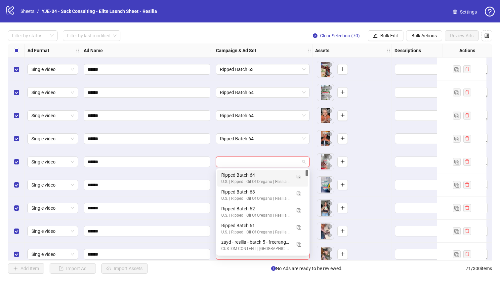
click at [240, 173] on div "Ripped Batch 64" at bounding box center [256, 175] width 70 height 7
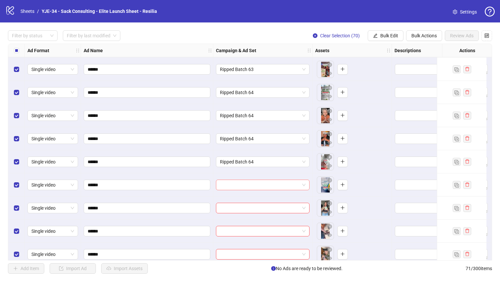
click at [239, 180] on input "search" at bounding box center [260, 185] width 80 height 10
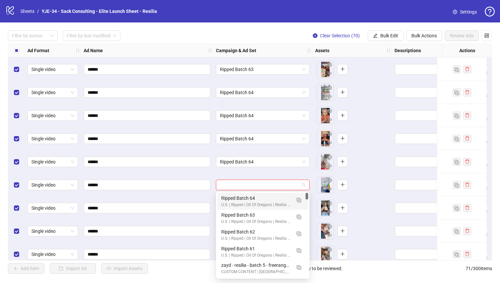
click at [237, 197] on div "Ripped Batch 64" at bounding box center [256, 198] width 70 height 7
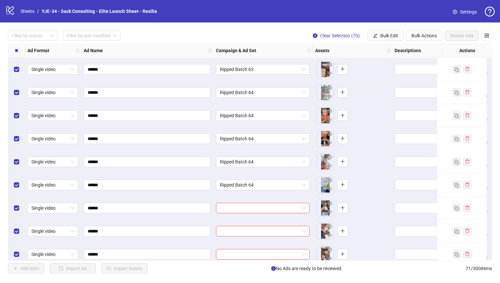
scroll to position [396, 0]
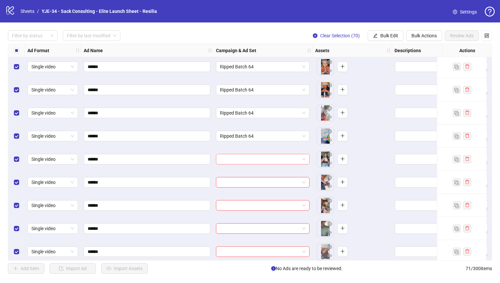
click at [256, 160] on input "search" at bounding box center [260, 159] width 80 height 10
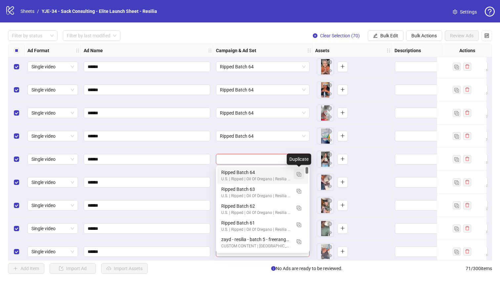
click at [298, 173] on img "button" at bounding box center [299, 174] width 5 height 5
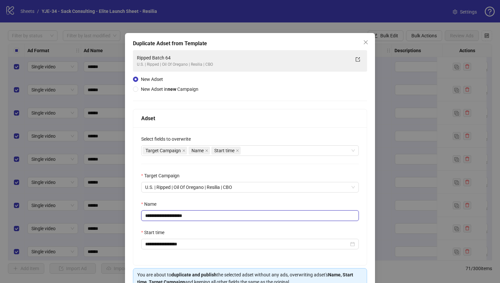
drag, startPoint x: 199, startPoint y: 217, endPoint x: 177, endPoint y: 217, distance: 22.5
click at [177, 217] on input "**********" at bounding box center [250, 216] width 218 height 11
type input "**********"
click at [203, 204] on div "Name" at bounding box center [250, 206] width 218 height 10
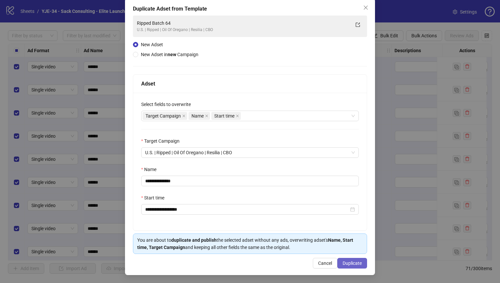
click at [348, 261] on span "Duplicate" at bounding box center [352, 263] width 19 height 5
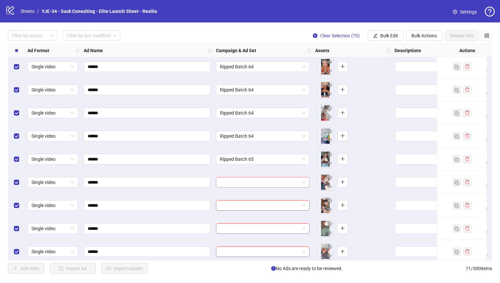
click at [304, 183] on span at bounding box center [263, 183] width 86 height 10
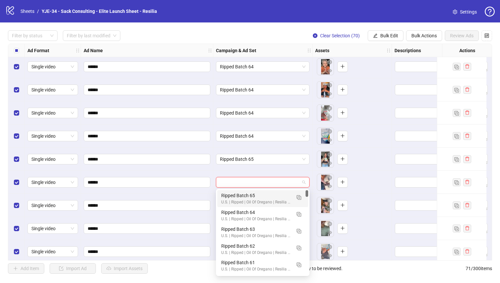
click at [274, 195] on div "Ripped Batch 65" at bounding box center [256, 195] width 70 height 7
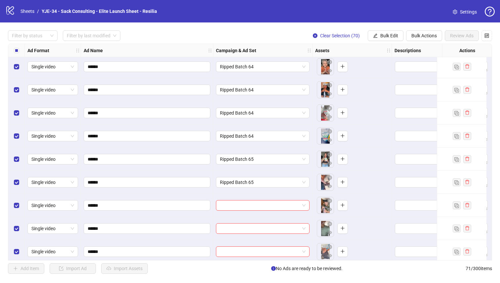
scroll to position [437, 0]
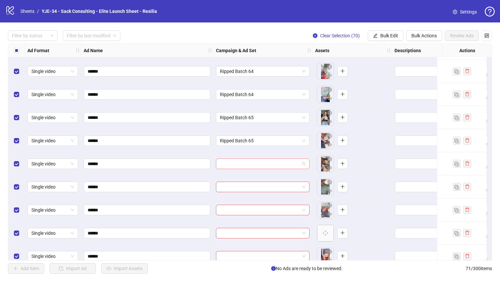
click at [261, 166] on input "search" at bounding box center [260, 164] width 80 height 10
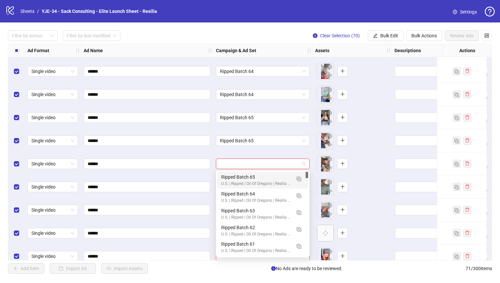
click at [258, 177] on div "Ripped Batch 65" at bounding box center [256, 177] width 70 height 7
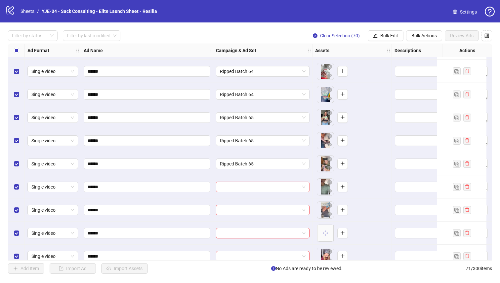
click at [254, 188] on input "search" at bounding box center [260, 187] width 80 height 10
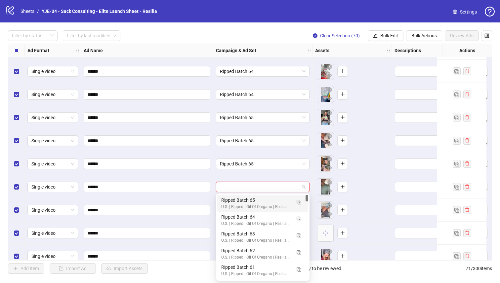
click at [250, 200] on div "Ripped Batch 65" at bounding box center [256, 200] width 70 height 7
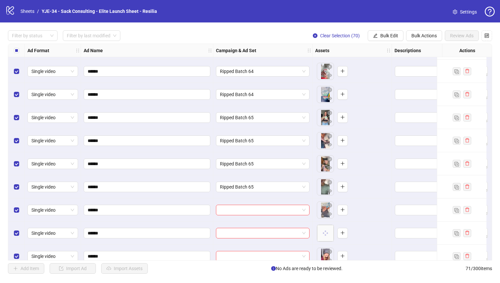
scroll to position [461, 0]
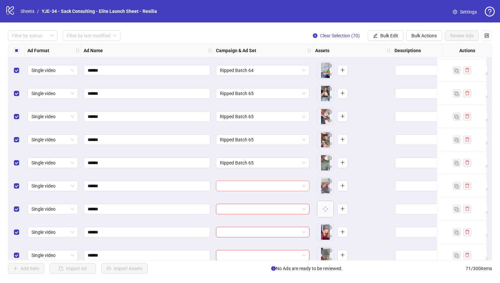
click at [247, 183] on input "search" at bounding box center [260, 186] width 80 height 10
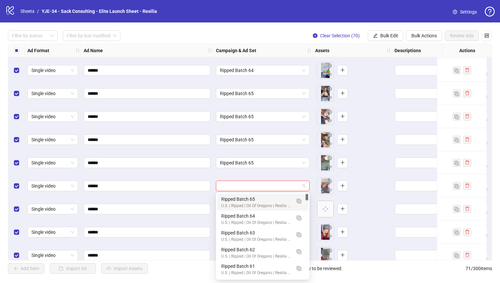
click at [246, 199] on div "Ripped Batch 65" at bounding box center [256, 199] width 70 height 7
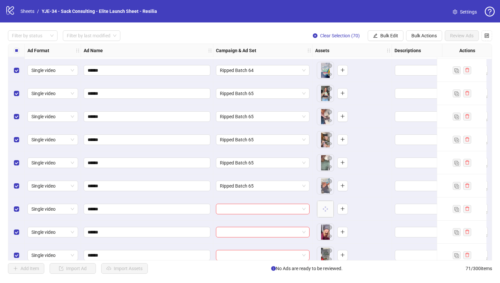
scroll to position [531, 0]
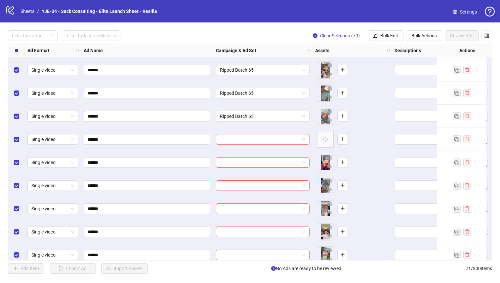
click at [264, 138] on input "search" at bounding box center [260, 140] width 80 height 10
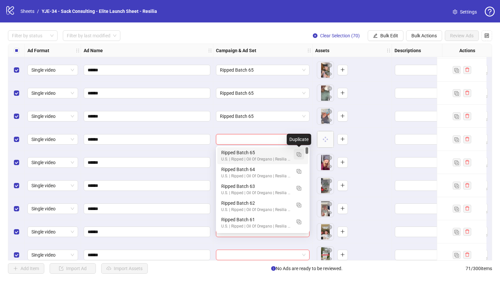
click at [298, 154] on img "button" at bounding box center [299, 154] width 5 height 5
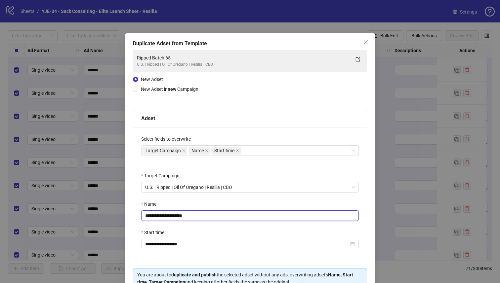
drag, startPoint x: 200, startPoint y: 216, endPoint x: 177, endPoint y: 216, distance: 23.2
click at [177, 216] on input "**********" at bounding box center [250, 216] width 218 height 11
type input "**********"
click at [221, 202] on div "Name" at bounding box center [250, 206] width 218 height 10
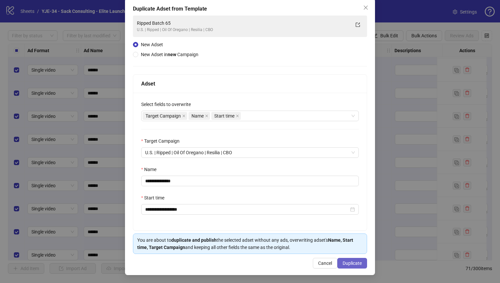
click at [346, 264] on span "Duplicate" at bounding box center [352, 263] width 19 height 5
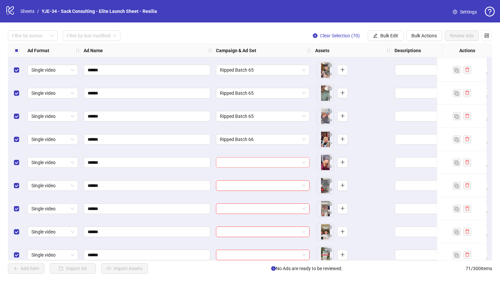
click at [260, 162] on input "search" at bounding box center [260, 163] width 80 height 10
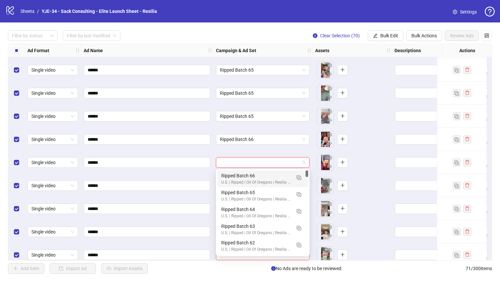
click at [260, 181] on div "U.S. | Ripped | Oil Of Oregano | Resilia | CBO" at bounding box center [256, 183] width 70 height 6
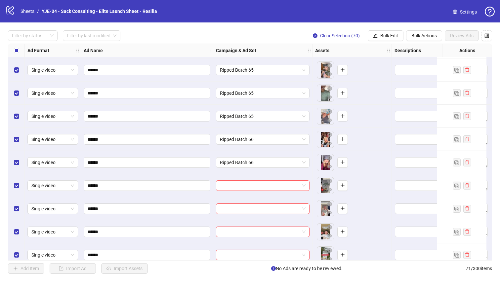
scroll to position [558, 0]
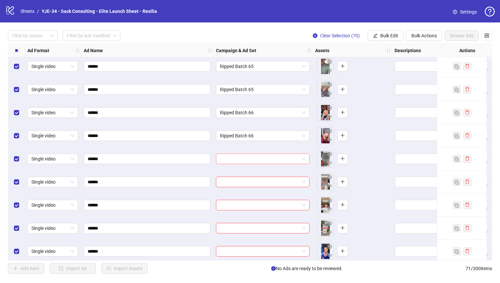
click at [257, 158] on input "search" at bounding box center [260, 159] width 80 height 10
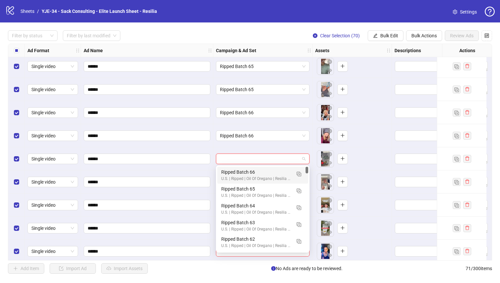
click at [256, 173] on div "Ripped Batch 66" at bounding box center [256, 172] width 70 height 7
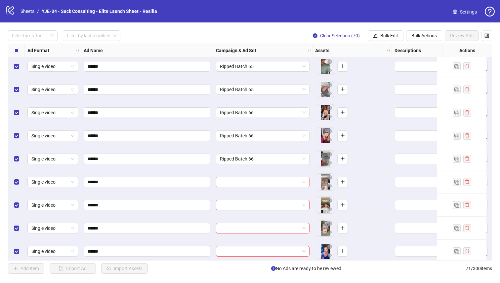
click at [256, 181] on input "search" at bounding box center [260, 182] width 80 height 10
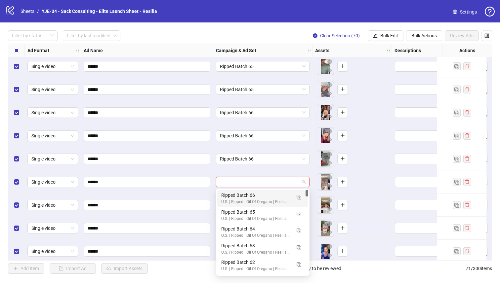
click at [254, 194] on div "Ripped Batch 66" at bounding box center [256, 195] width 70 height 7
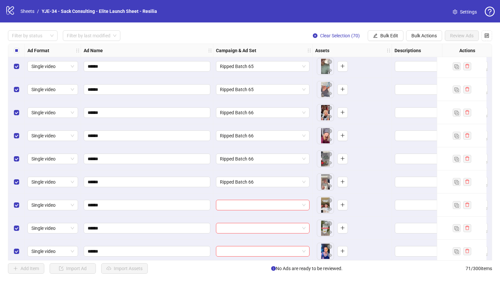
scroll to position [575, 0]
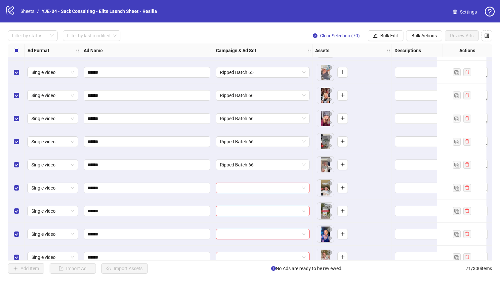
click at [253, 189] on input "search" at bounding box center [260, 188] width 80 height 10
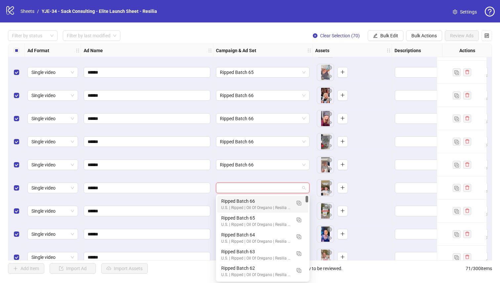
click at [253, 199] on div "Ripped Batch 66" at bounding box center [256, 201] width 70 height 7
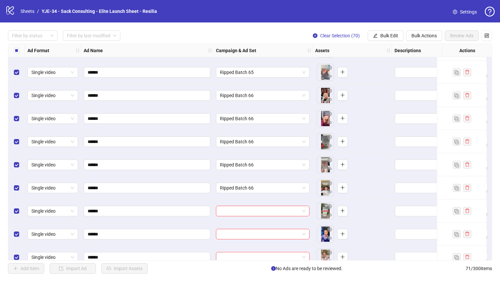
scroll to position [652, 0]
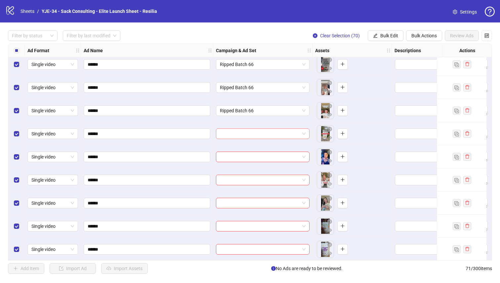
click at [257, 134] on input "search" at bounding box center [260, 134] width 80 height 10
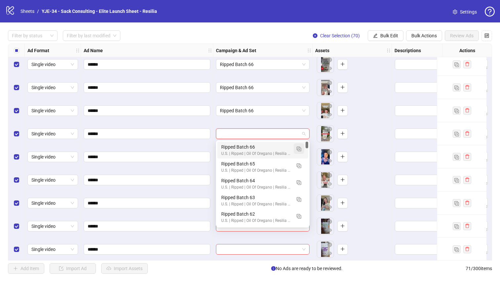
click at [300, 149] on img "button" at bounding box center [299, 149] width 5 height 5
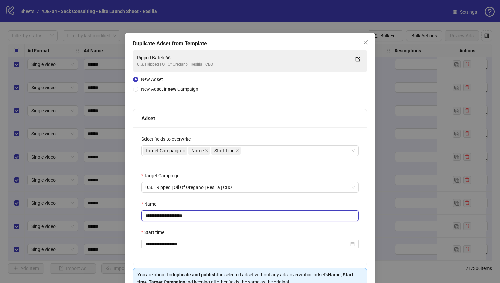
drag, startPoint x: 197, startPoint y: 217, endPoint x: 177, endPoint y: 217, distance: 20.2
click at [177, 217] on input "**********" at bounding box center [250, 216] width 218 height 11
type input "**********"
click at [202, 198] on div "**********" at bounding box center [249, 197] width 233 height 138
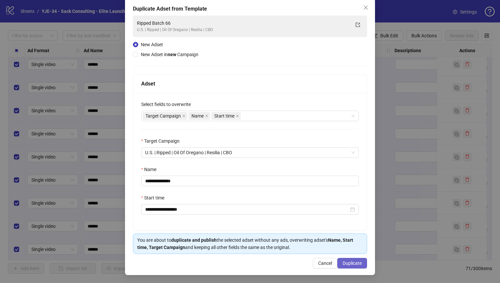
click at [355, 265] on span "Duplicate" at bounding box center [352, 263] width 19 height 5
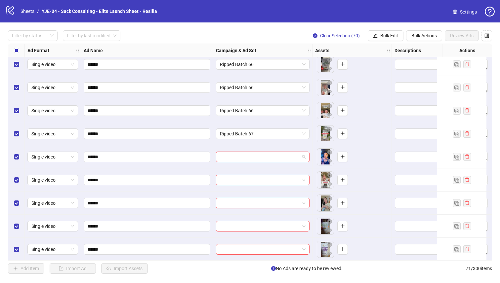
click at [267, 157] on input "search" at bounding box center [260, 157] width 80 height 10
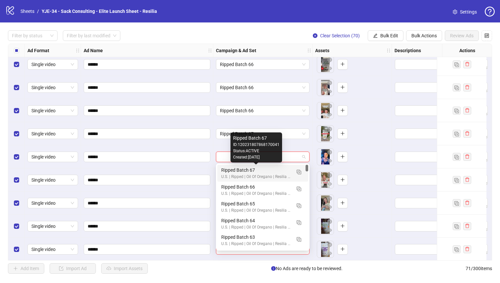
click at [260, 173] on div "Ripped Batch 67" at bounding box center [256, 170] width 70 height 7
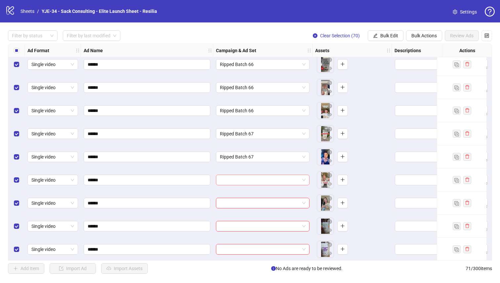
click at [256, 179] on input "search" at bounding box center [260, 180] width 80 height 10
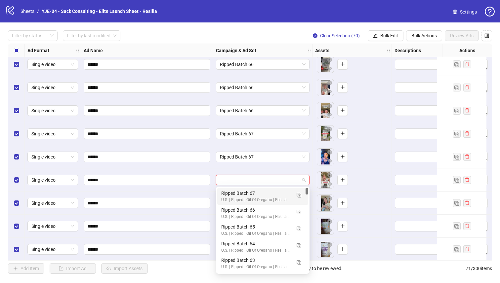
click at [249, 195] on div "Ripped Batch 67" at bounding box center [256, 193] width 70 height 7
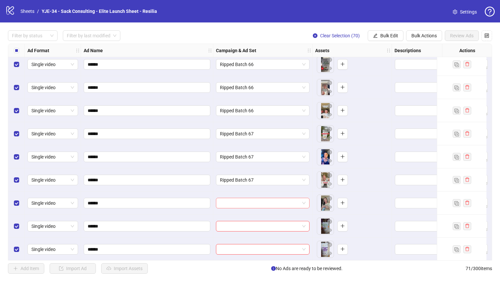
click at [246, 203] on input "search" at bounding box center [260, 203] width 80 height 10
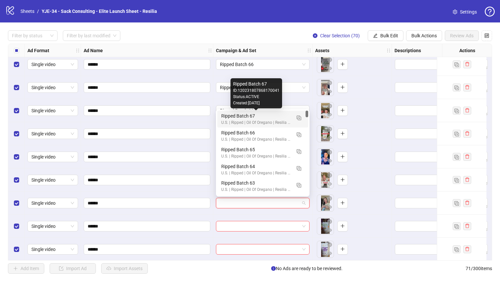
click at [238, 117] on div "Ripped Batch 67" at bounding box center [256, 115] width 70 height 7
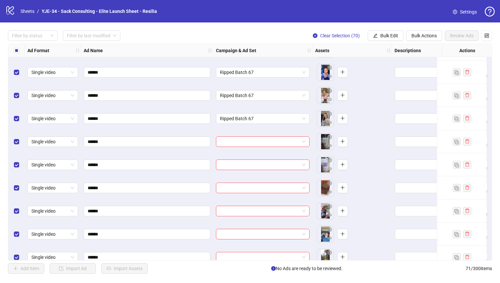
scroll to position [737, 0]
click at [234, 138] on input "search" at bounding box center [260, 142] width 80 height 10
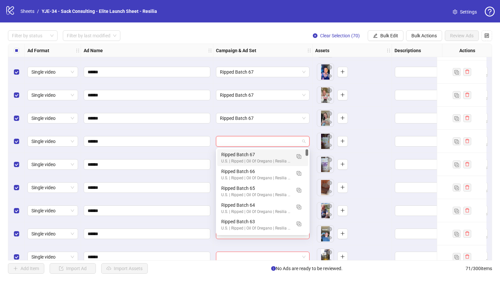
click at [234, 154] on div "Ripped Batch 67" at bounding box center [256, 154] width 70 height 7
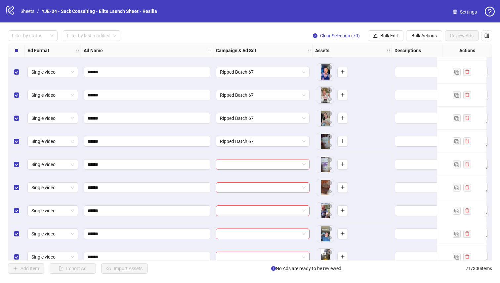
click at [231, 165] on input "search" at bounding box center [260, 165] width 80 height 10
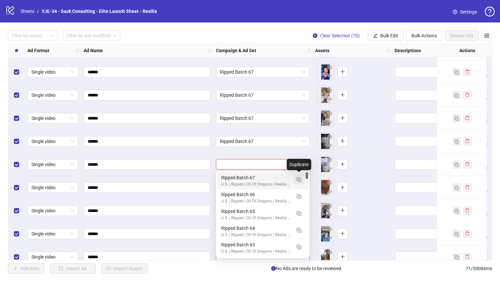
click at [296, 178] on button "button" at bounding box center [299, 179] width 11 height 11
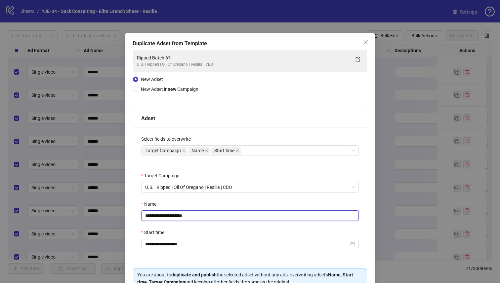
drag, startPoint x: 198, startPoint y: 215, endPoint x: 176, endPoint y: 215, distance: 22.2
click at [176, 215] on input "**********" at bounding box center [250, 216] width 218 height 11
type input "**********"
click at [200, 204] on div "Name" at bounding box center [250, 206] width 218 height 10
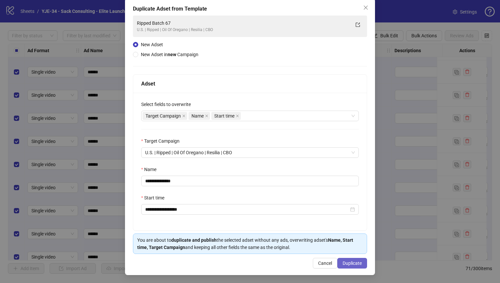
click at [346, 260] on button "Duplicate" at bounding box center [352, 263] width 30 height 11
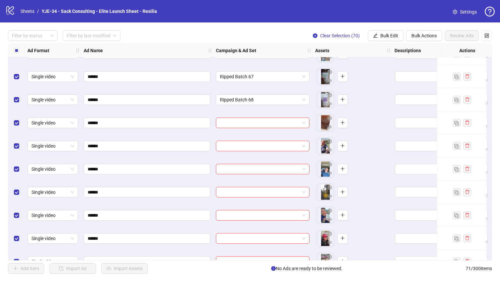
scroll to position [812, 0]
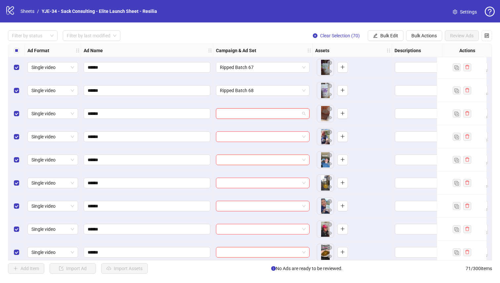
click at [241, 111] on input "search" at bounding box center [260, 114] width 80 height 10
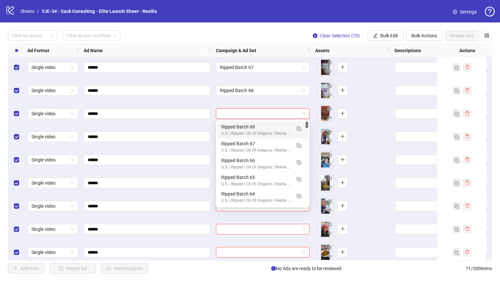
click at [240, 125] on div "Ripped Batch 68" at bounding box center [256, 126] width 70 height 7
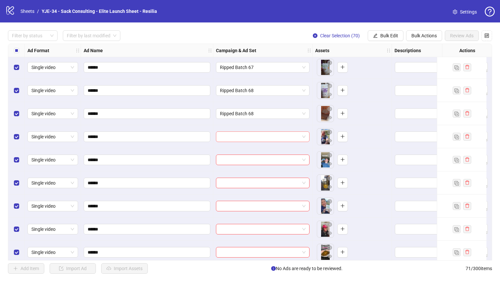
click at [239, 139] on input "search" at bounding box center [260, 137] width 80 height 10
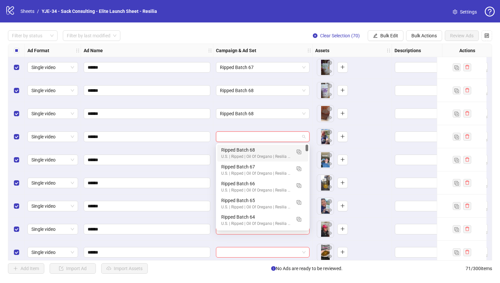
click at [238, 153] on div "Ripped Batch 68" at bounding box center [256, 149] width 70 height 7
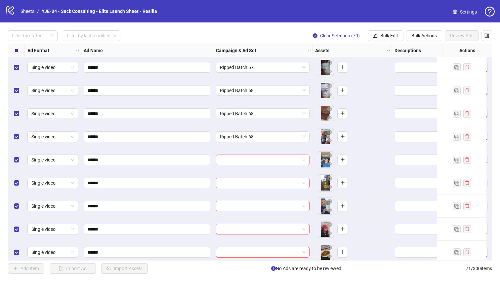
click at [238, 159] on input "search" at bounding box center [260, 160] width 80 height 10
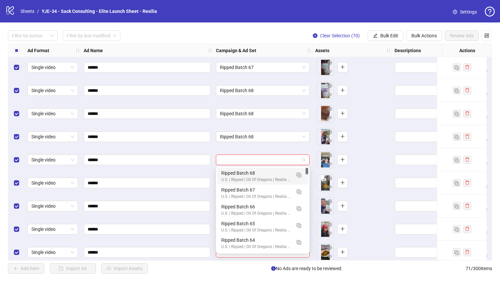
click at [236, 172] on div "Ripped Batch 68" at bounding box center [256, 173] width 70 height 7
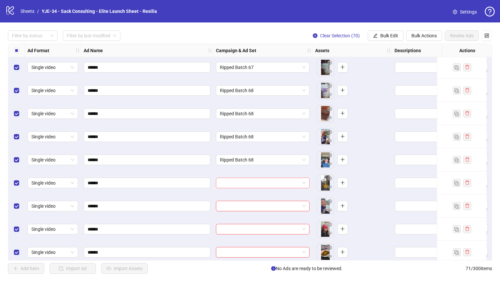
click at [235, 185] on input "search" at bounding box center [260, 183] width 80 height 10
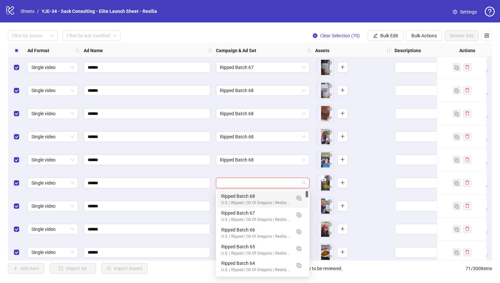
click at [235, 197] on div "Ripped Batch 68" at bounding box center [256, 196] width 70 height 7
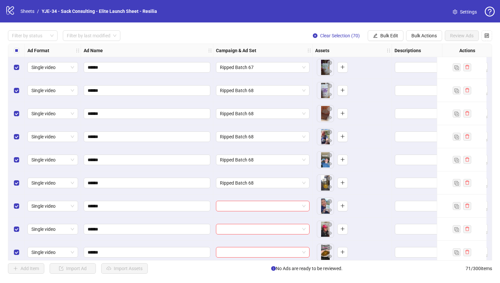
scroll to position [836, 0]
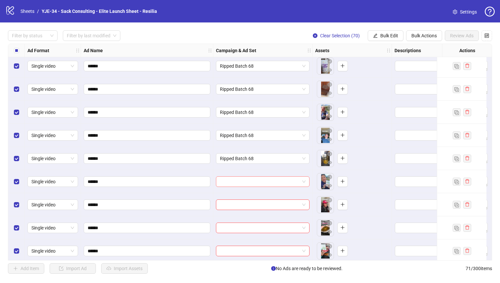
click at [236, 186] on input "search" at bounding box center [260, 182] width 80 height 10
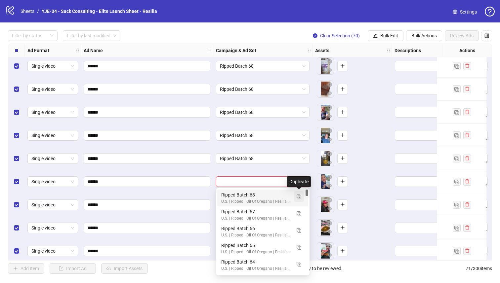
click at [297, 196] on img "button" at bounding box center [299, 197] width 5 height 5
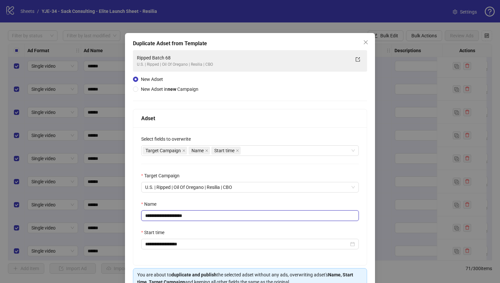
drag, startPoint x: 200, startPoint y: 216, endPoint x: 177, endPoint y: 217, distance: 22.5
click at [177, 217] on input "**********" at bounding box center [250, 216] width 218 height 11
type input "**********"
click at [212, 197] on div "**********" at bounding box center [249, 197] width 233 height 138
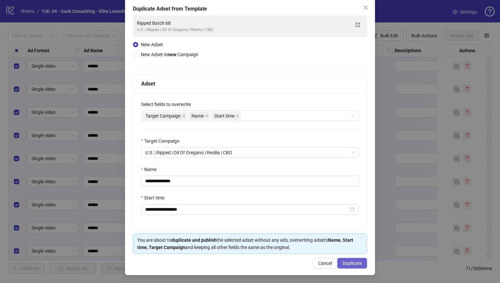
click at [359, 268] on button "Duplicate" at bounding box center [352, 263] width 30 height 11
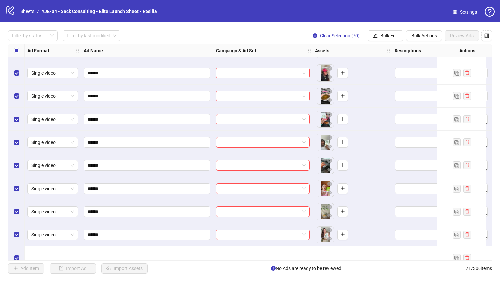
scroll to position [913, 0]
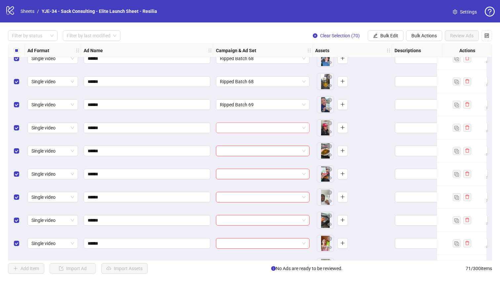
click at [249, 128] on input "search" at bounding box center [260, 128] width 80 height 10
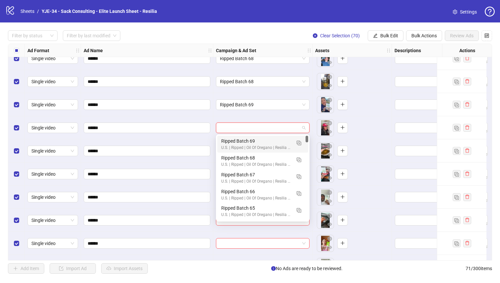
click at [250, 145] on div "Ripped Batch 69" at bounding box center [256, 141] width 70 height 7
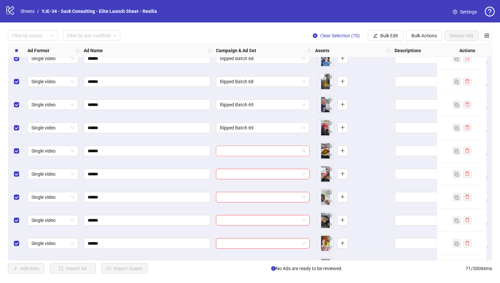
click at [248, 150] on input "search" at bounding box center [260, 151] width 80 height 10
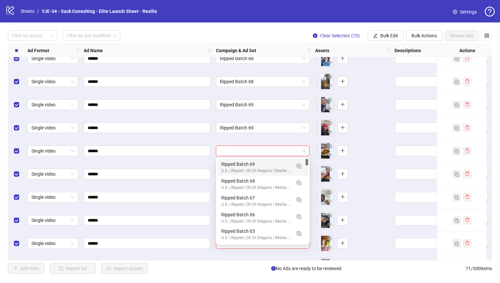
click at [248, 162] on div "Ripped Batch 69" at bounding box center [256, 164] width 70 height 7
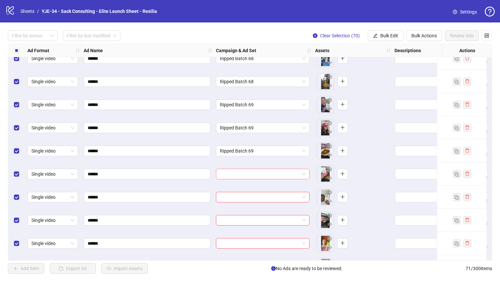
click at [247, 174] on input "search" at bounding box center [260, 174] width 80 height 10
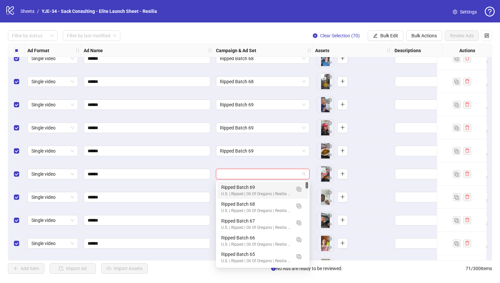
click at [247, 188] on div "Ripped Batch 69" at bounding box center [256, 187] width 70 height 7
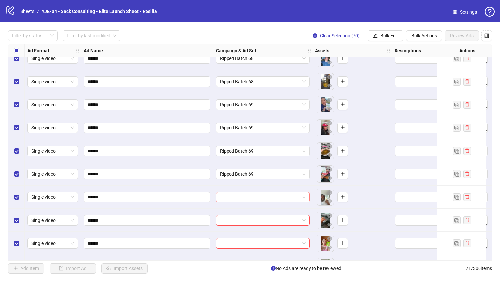
click at [246, 196] on input "search" at bounding box center [260, 197] width 80 height 10
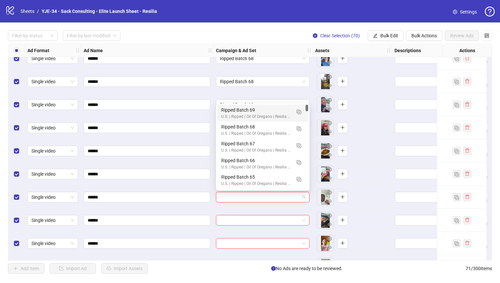
click at [224, 108] on div "Ripped Batch 69" at bounding box center [256, 109] width 70 height 7
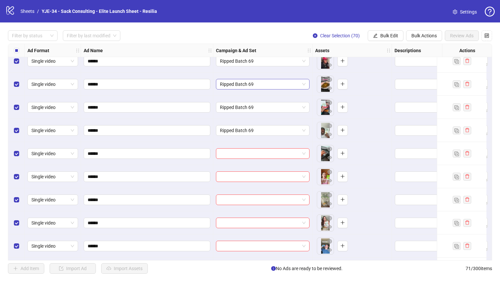
scroll to position [984, 0]
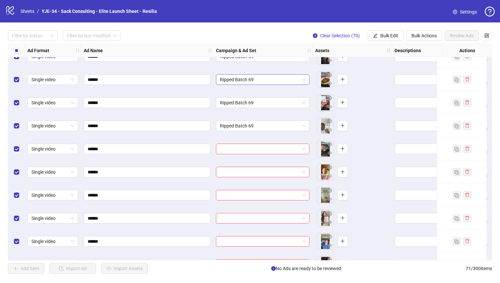
click at [249, 146] on input "search" at bounding box center [260, 149] width 80 height 10
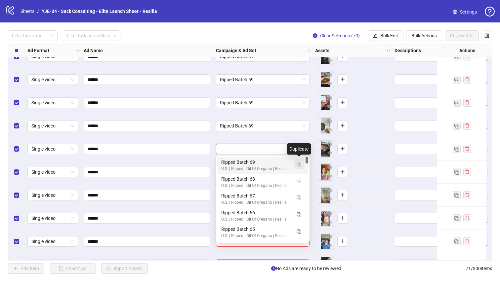
click at [298, 162] on img "button" at bounding box center [299, 164] width 5 height 5
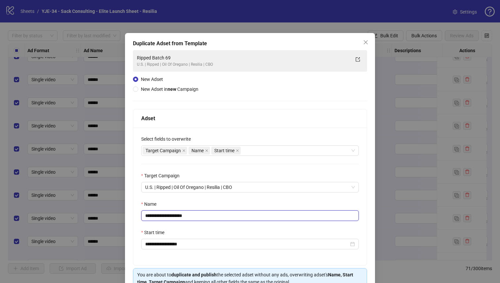
drag, startPoint x: 196, startPoint y: 218, endPoint x: 174, endPoint y: 217, distance: 22.2
click at [174, 217] on input "**********" at bounding box center [250, 216] width 218 height 11
type input "**********"
click at [189, 204] on div "Name" at bounding box center [250, 206] width 218 height 10
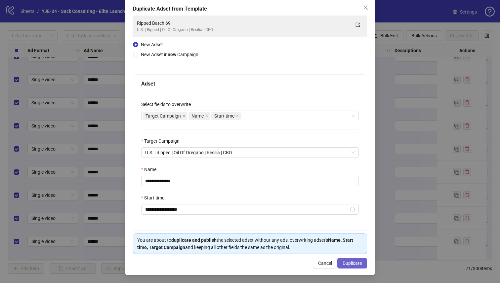
click at [343, 262] on span "Duplicate" at bounding box center [352, 263] width 19 height 5
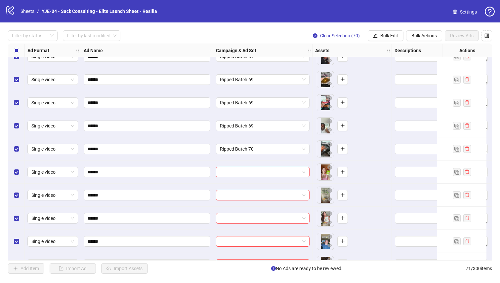
scroll to position [1012, 0]
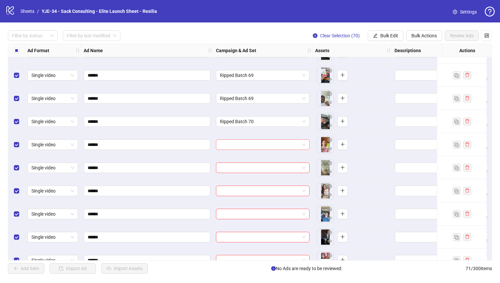
click at [232, 141] on input "search" at bounding box center [260, 145] width 80 height 10
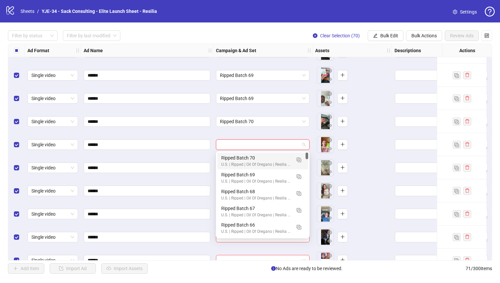
click at [232, 155] on div "Ripped Batch 70" at bounding box center [256, 157] width 70 height 7
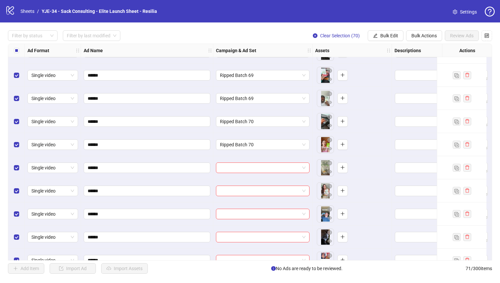
scroll to position [1031, 1]
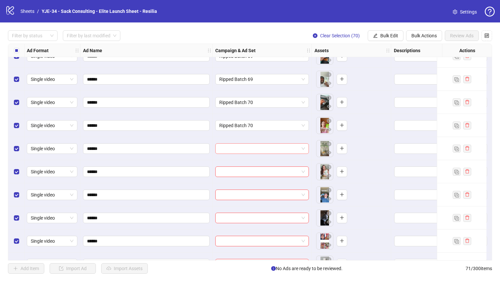
click at [232, 148] on input "search" at bounding box center [259, 149] width 80 height 10
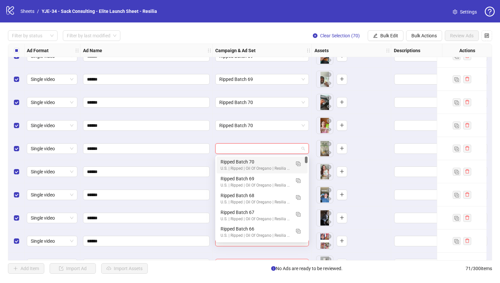
click at [232, 159] on div "Ripped Batch 70" at bounding box center [256, 161] width 70 height 7
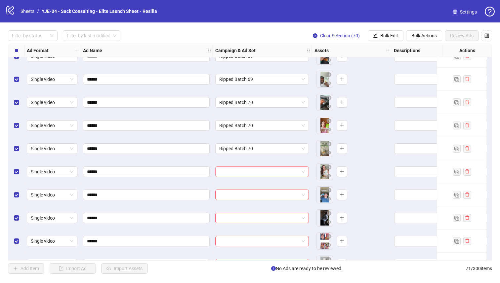
click at [233, 171] on input "search" at bounding box center [259, 172] width 80 height 10
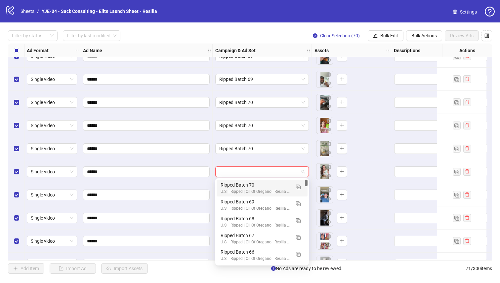
click at [233, 182] on div "Ripped Batch 70" at bounding box center [256, 185] width 70 height 7
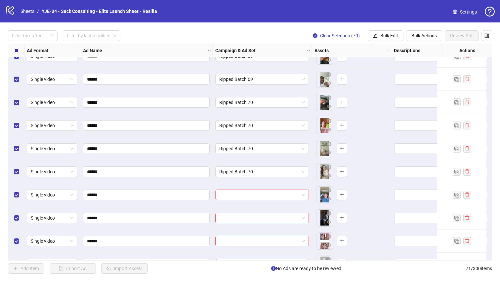
click at [233, 193] on input "search" at bounding box center [259, 195] width 80 height 10
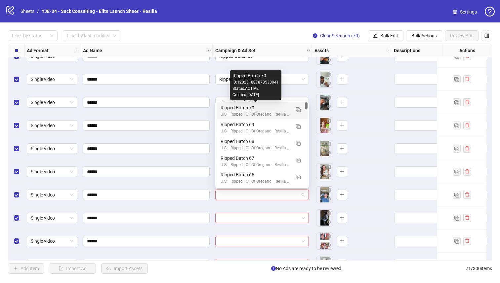
click at [227, 108] on div "Ripped Batch 70" at bounding box center [256, 107] width 70 height 7
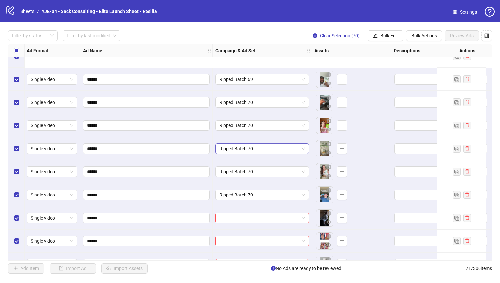
scroll to position [1091, 1]
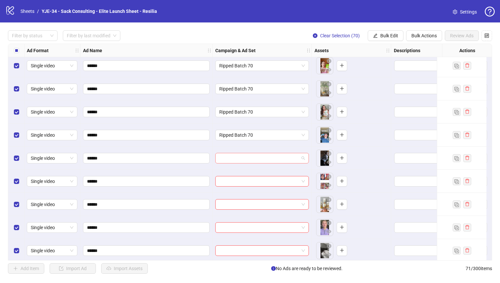
click at [229, 155] on input "search" at bounding box center [259, 158] width 80 height 10
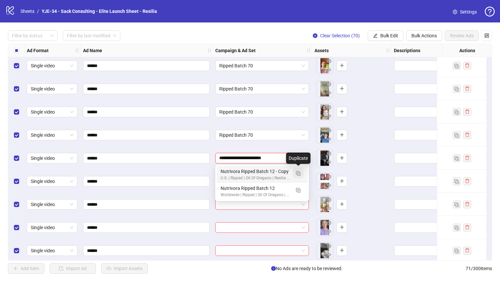
click at [298, 175] on img "button" at bounding box center [298, 173] width 5 height 5
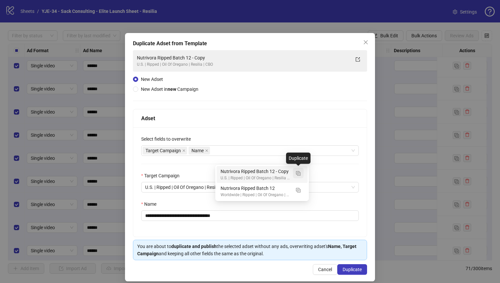
type input "**********"
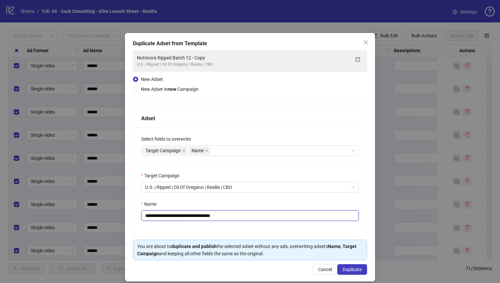
drag, startPoint x: 232, startPoint y: 218, endPoint x: 197, endPoint y: 218, distance: 35.1
click at [197, 218] on input "**********" at bounding box center [250, 216] width 218 height 11
click at [230, 151] on div "Target Campaign Name" at bounding box center [247, 150] width 208 height 9
type input "**********"
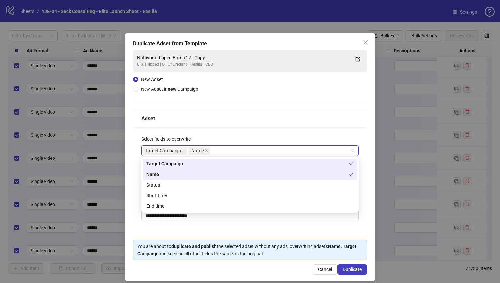
type input "*"
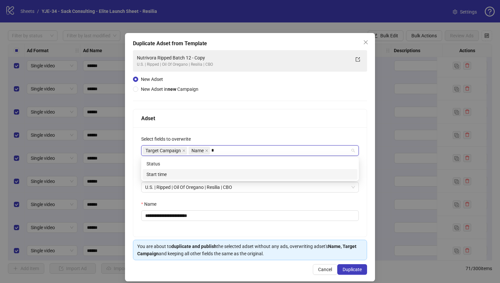
click at [203, 174] on div "Start time" at bounding box center [249, 174] width 207 height 7
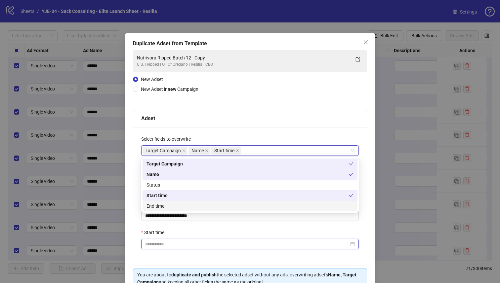
click at [182, 243] on input "Start time" at bounding box center [247, 244] width 204 height 7
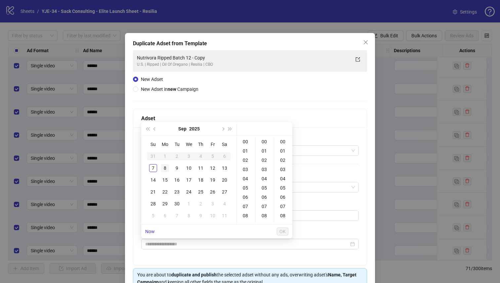
click at [166, 169] on div "8" at bounding box center [165, 168] width 8 height 8
click at [245, 152] on div "01" at bounding box center [246, 150] width 16 height 9
type input "**********"
click at [284, 229] on span "OK" at bounding box center [282, 231] width 6 height 5
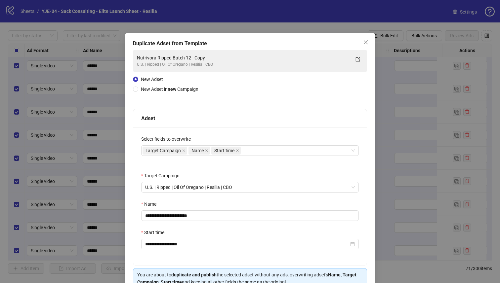
scroll to position [36, 0]
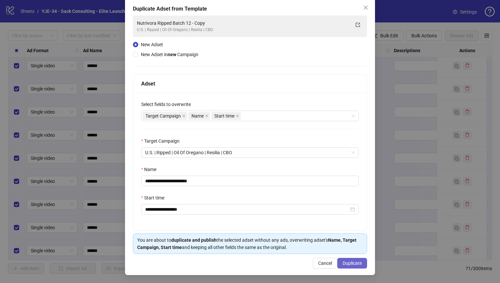
click at [348, 262] on span "Duplicate" at bounding box center [352, 263] width 19 height 5
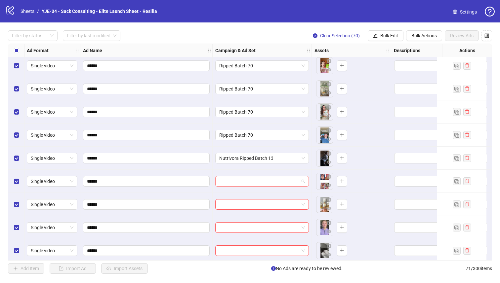
click at [278, 182] on input "search" at bounding box center [259, 182] width 80 height 10
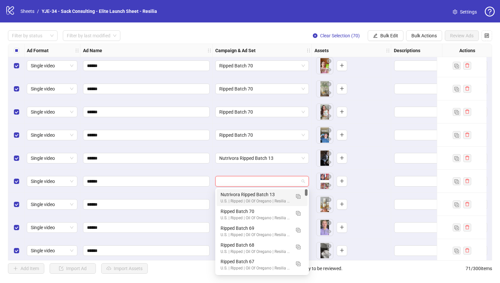
click at [263, 197] on div "Nutrivora Ripped Batch 13" at bounding box center [256, 194] width 70 height 7
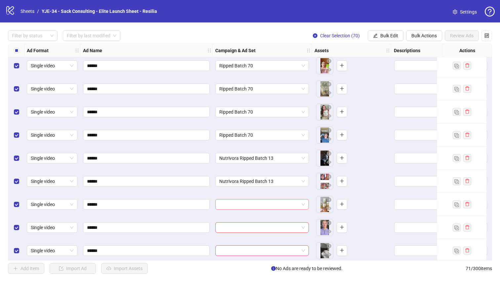
click at [258, 205] on input "search" at bounding box center [259, 205] width 80 height 10
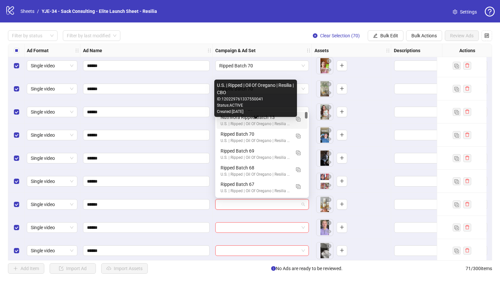
click at [242, 125] on div "U.S. | Ripped | Oil Of Oregano | Resilia | CBO" at bounding box center [256, 124] width 70 height 6
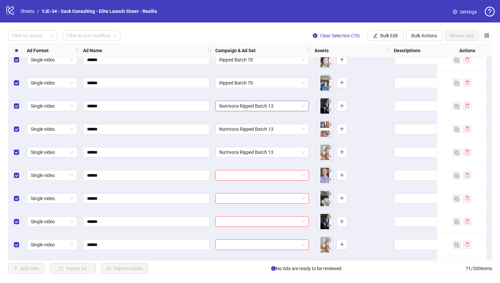
scroll to position [1153, 1]
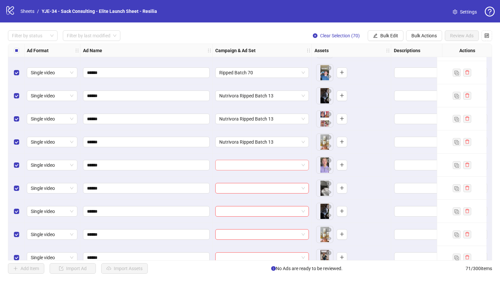
click at [241, 166] on input "search" at bounding box center [259, 165] width 80 height 10
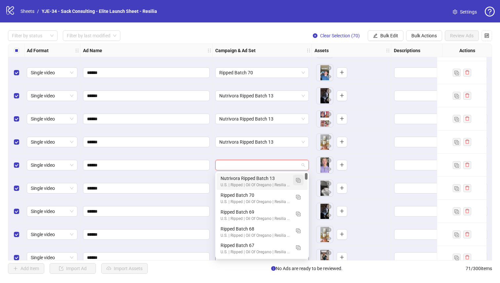
click at [301, 182] on button "button" at bounding box center [298, 180] width 11 height 11
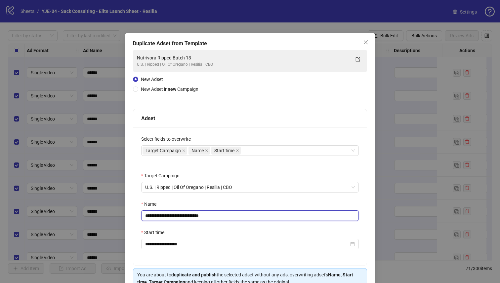
drag, startPoint x: 216, startPoint y: 217, endPoint x: 196, endPoint y: 217, distance: 19.2
click at [196, 217] on input "**********" at bounding box center [250, 216] width 218 height 11
type input "**********"
click at [212, 202] on div "Name" at bounding box center [250, 206] width 218 height 10
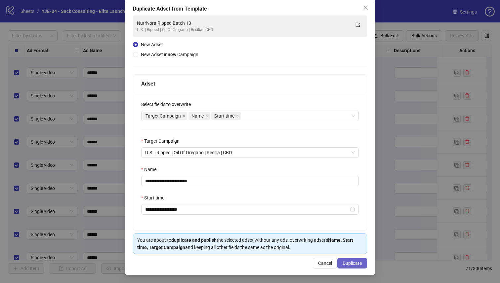
click at [348, 264] on span "Duplicate" at bounding box center [352, 263] width 19 height 5
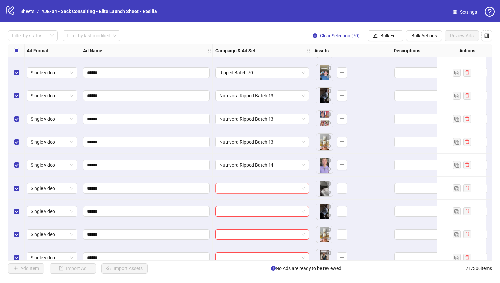
click at [278, 188] on input "search" at bounding box center [259, 189] width 80 height 10
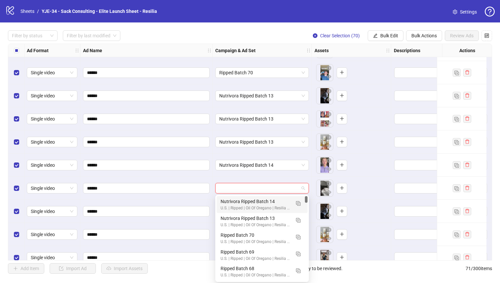
click at [267, 198] on div "Nutrivora Ripped Batch 14 U.S. | Ripped | Oil Of Oregano | Resilia | CBO" at bounding box center [262, 204] width 91 height 17
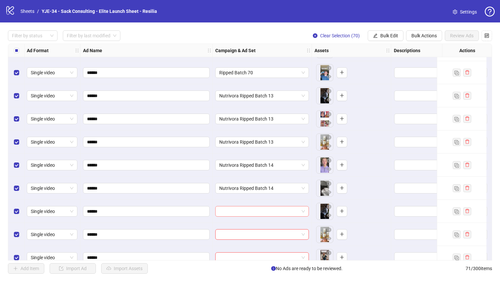
click at [258, 211] on input "search" at bounding box center [259, 212] width 80 height 10
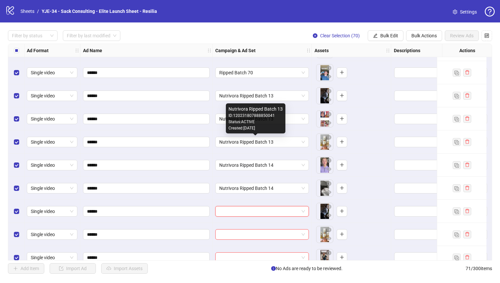
click at [249, 128] on div "Created: [DATE]" at bounding box center [256, 128] width 54 height 6
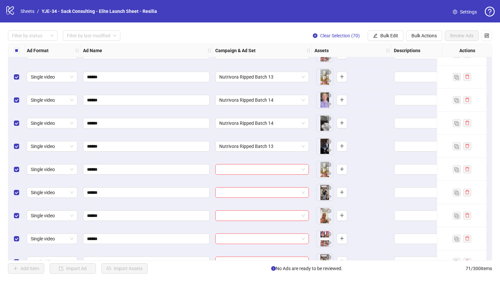
scroll to position [1222, 1]
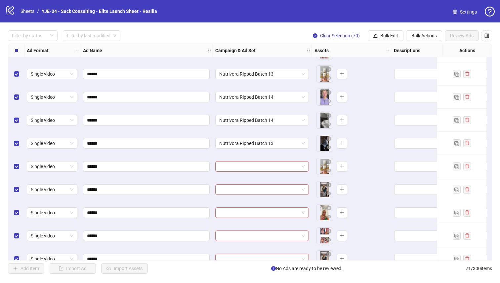
click at [243, 145] on div "Ad Format Ad Name Campaign & Ad Set Assets Descriptions Headlines Primary Texts…" at bounding box center [250, 152] width 484 height 217
click at [242, 145] on span "Nutrivora Ripped Batch 13" at bounding box center [262, 144] width 86 height 10
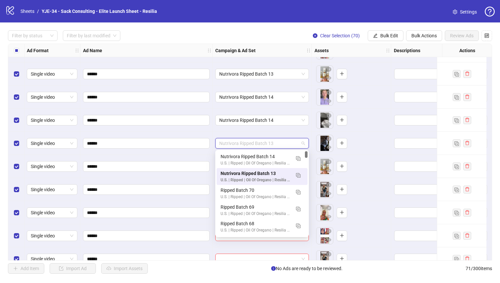
click at [228, 154] on div "Nutrivora Ripped Batch 14" at bounding box center [256, 156] width 70 height 7
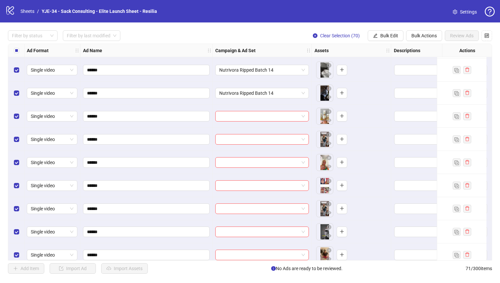
scroll to position [1272, 1]
click at [228, 115] on input "search" at bounding box center [259, 116] width 80 height 10
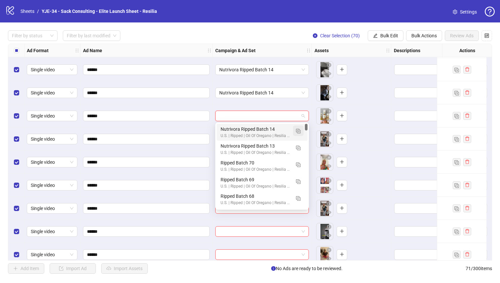
click at [296, 132] on img "button" at bounding box center [298, 131] width 5 height 5
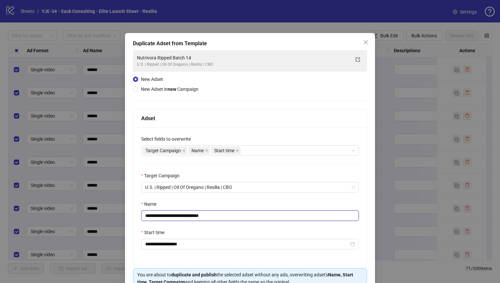
drag, startPoint x: 218, startPoint y: 217, endPoint x: 197, endPoint y: 217, distance: 20.8
click at [197, 217] on input "**********" at bounding box center [250, 216] width 218 height 11
type input "**********"
click at [222, 204] on div "Name" at bounding box center [250, 206] width 218 height 10
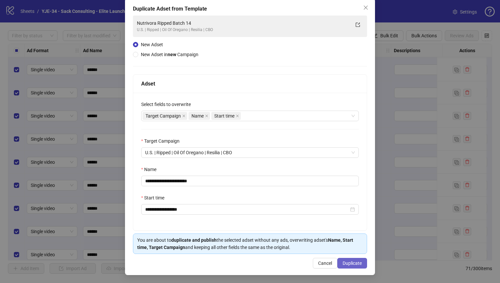
click at [352, 261] on span "Duplicate" at bounding box center [352, 263] width 19 height 5
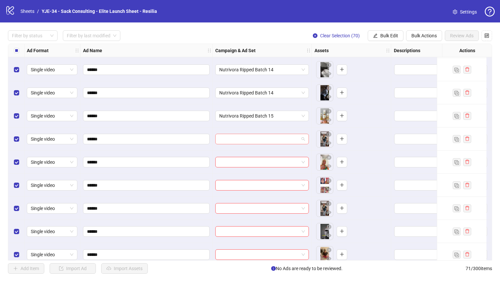
click at [254, 137] on input "search" at bounding box center [259, 139] width 80 height 10
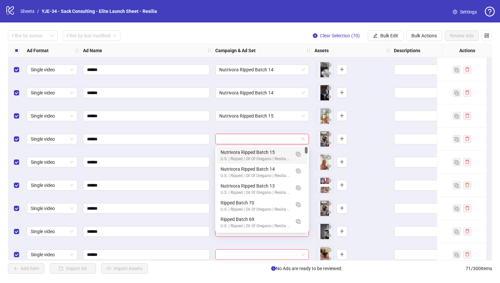
click at [247, 157] on div "U.S. | Ripped | Oil Of Oregano | Resilia | CBO" at bounding box center [256, 159] width 70 height 6
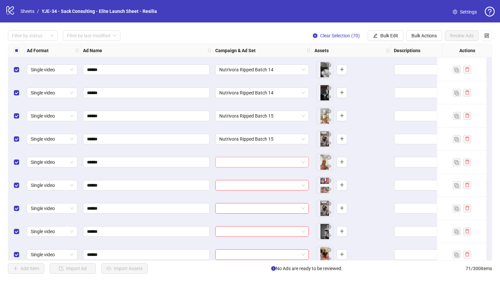
click at [241, 160] on input "search" at bounding box center [259, 162] width 80 height 10
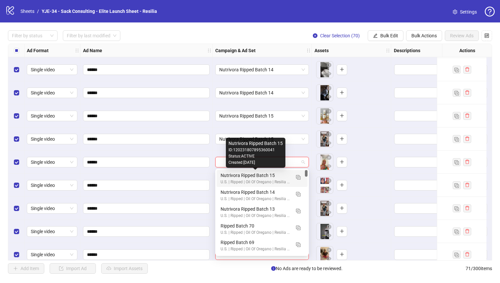
click at [238, 174] on div "Nutrivora Ripped Batch 15" at bounding box center [256, 175] width 70 height 7
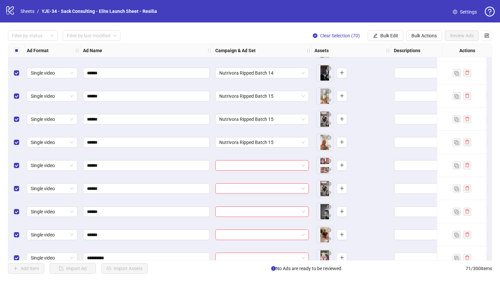
scroll to position [1310, 1]
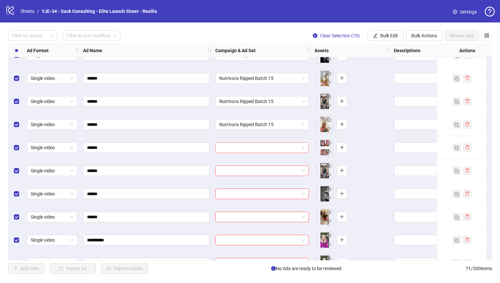
click at [240, 145] on input "search" at bounding box center [259, 148] width 80 height 10
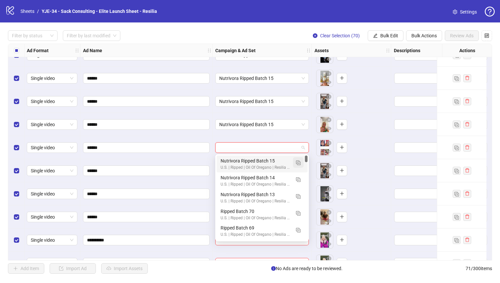
click at [295, 163] on button "button" at bounding box center [298, 162] width 11 height 11
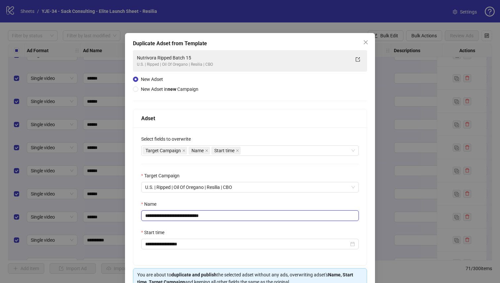
drag, startPoint x: 222, startPoint y: 217, endPoint x: 197, endPoint y: 217, distance: 25.1
click at [197, 217] on input "**********" at bounding box center [250, 216] width 218 height 11
type input "**********"
click at [218, 199] on div "**********" at bounding box center [249, 197] width 233 height 138
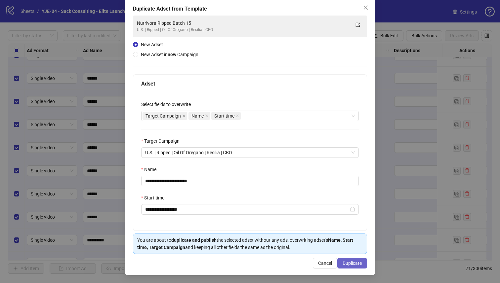
click at [348, 262] on span "Duplicate" at bounding box center [352, 263] width 19 height 5
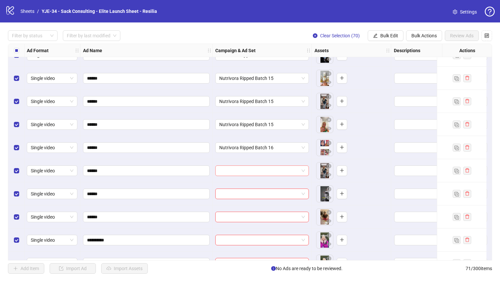
click at [244, 169] on input "search" at bounding box center [259, 171] width 80 height 10
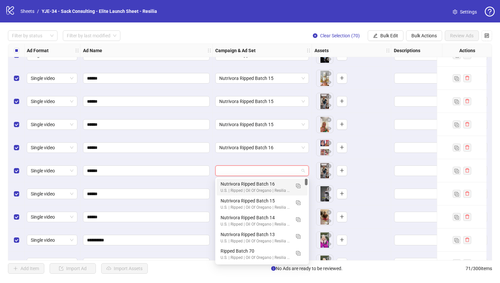
click at [240, 186] on div "Nutrivora Ripped Batch 16" at bounding box center [256, 184] width 70 height 7
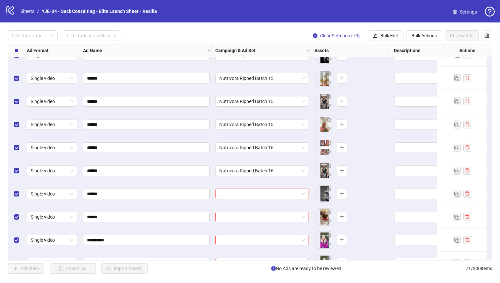
click at [238, 198] on input "search" at bounding box center [259, 194] width 80 height 10
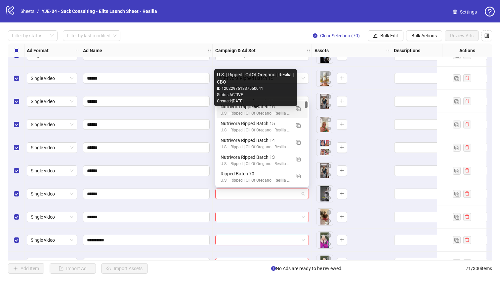
click at [228, 110] on div "U.S. | Ripped | Oil Of Oregano | Resilia | CBO" at bounding box center [256, 113] width 70 height 6
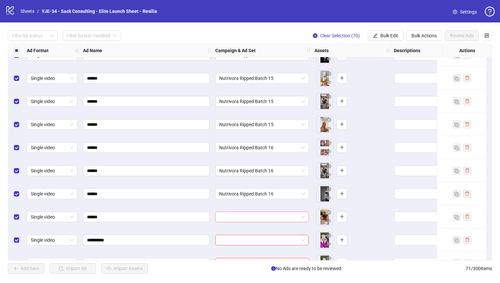
click at [228, 220] on input "search" at bounding box center [259, 217] width 80 height 10
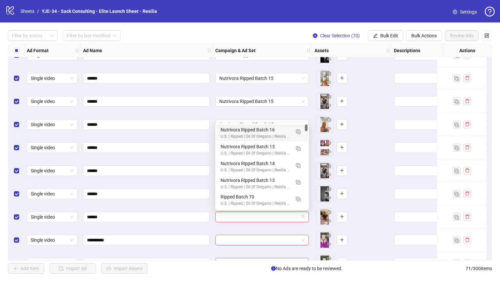
click at [221, 132] on div "Nutrivora Ripped Batch 16" at bounding box center [256, 129] width 70 height 7
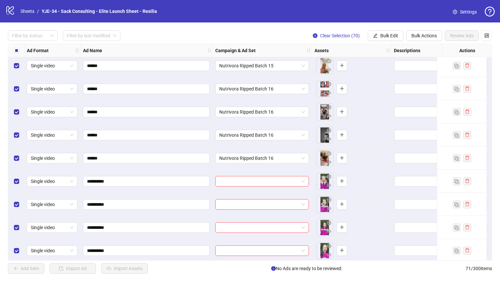
scroll to position [1374, 2]
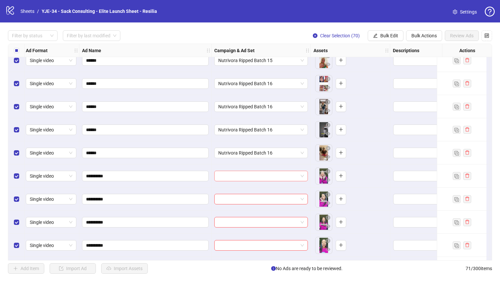
click at [236, 173] on input "search" at bounding box center [258, 176] width 80 height 10
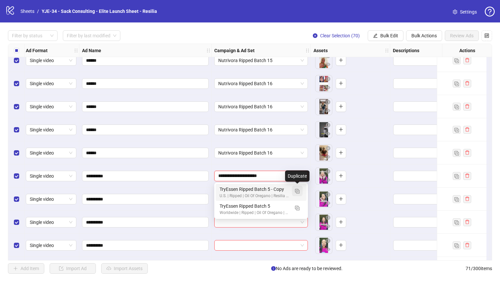
click at [297, 190] on img "button" at bounding box center [297, 191] width 5 height 5
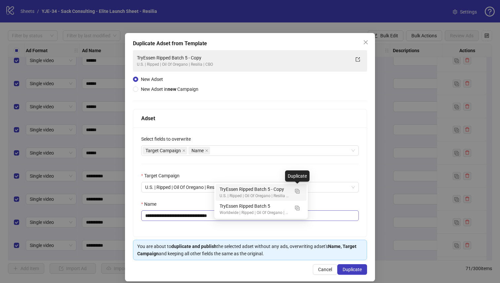
type input "**********"
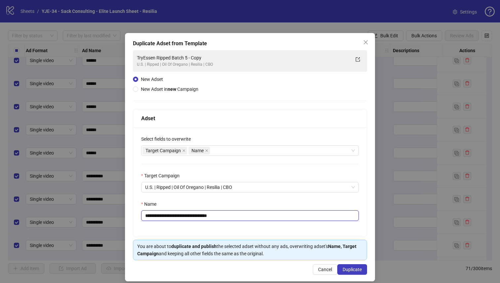
drag, startPoint x: 226, startPoint y: 217, endPoint x: 194, endPoint y: 217, distance: 32.4
click at [194, 217] on input "**********" at bounding box center [250, 216] width 218 height 11
type input "**********"
click at [217, 202] on div "Name" at bounding box center [250, 206] width 218 height 10
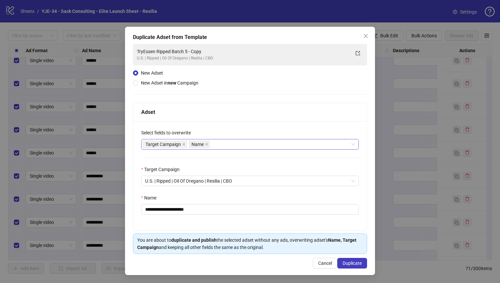
click at [239, 144] on div "Target Campaign Name" at bounding box center [247, 144] width 208 height 9
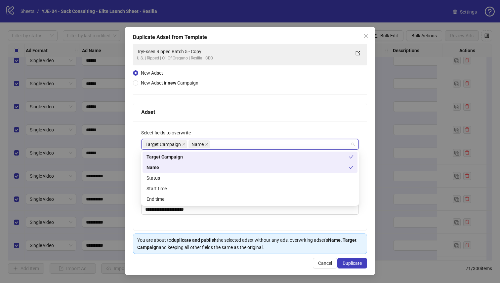
type input "*"
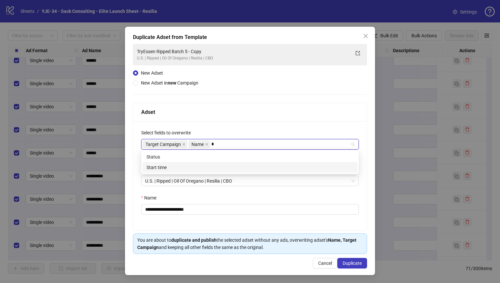
click at [219, 164] on div "Start time" at bounding box center [249, 167] width 207 height 7
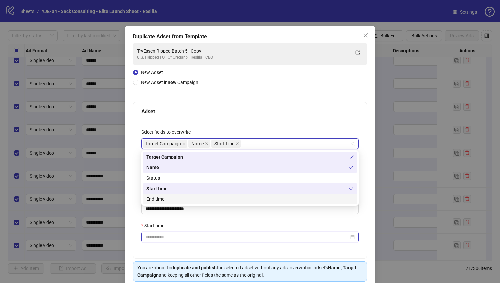
click at [166, 237] on input "Start time" at bounding box center [247, 237] width 204 height 7
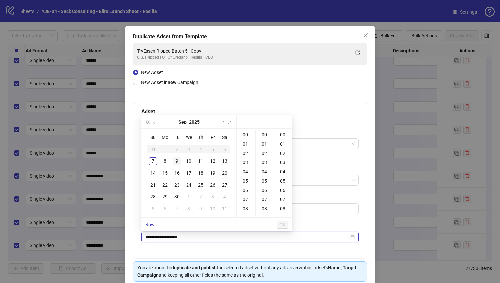
type input "**********"
click at [167, 159] on div "8" at bounding box center [165, 161] width 8 height 8
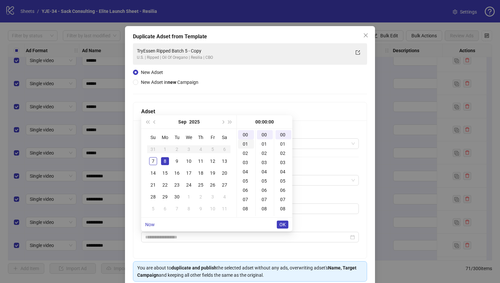
click at [244, 143] on div "01" at bounding box center [246, 144] width 16 height 9
type input "**********"
click at [285, 223] on span "OK" at bounding box center [282, 224] width 6 height 5
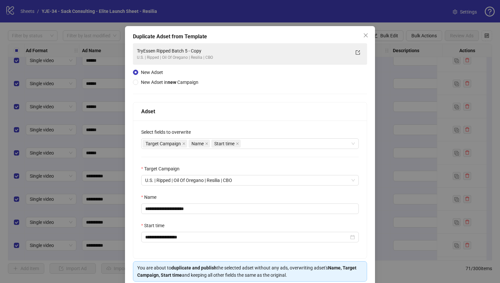
scroll to position [36, 0]
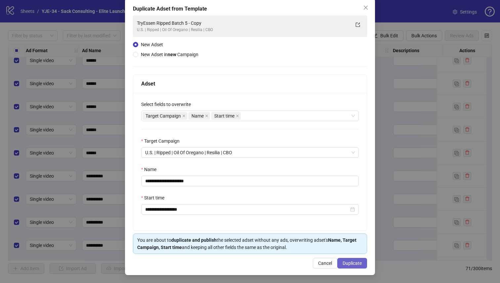
click at [348, 263] on span "Duplicate" at bounding box center [352, 263] width 19 height 5
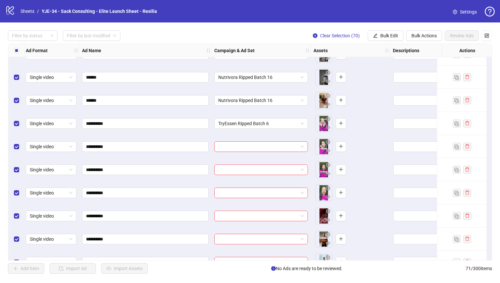
scroll to position [1443, 2]
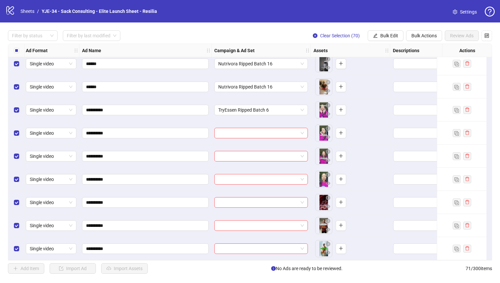
click at [221, 137] on div at bounding box center [261, 133] width 99 height 23
click at [228, 134] on input "search" at bounding box center [258, 133] width 80 height 10
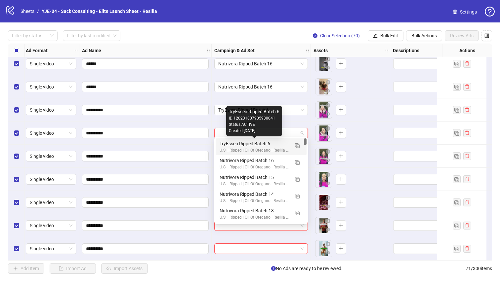
click at [230, 146] on div "TryEssen Ripped Batch 6" at bounding box center [255, 143] width 70 height 7
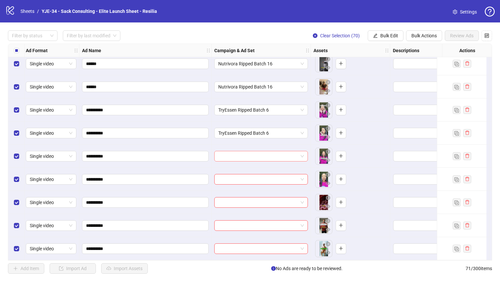
click at [229, 153] on input "search" at bounding box center [258, 156] width 80 height 10
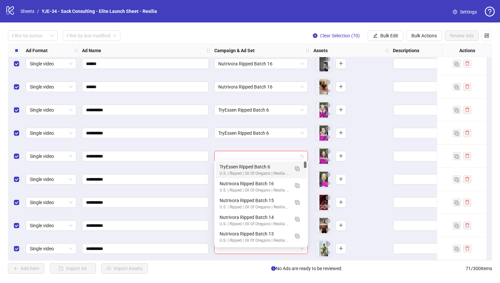
click at [229, 166] on div "TryEssen Ripped Batch 6" at bounding box center [255, 166] width 70 height 7
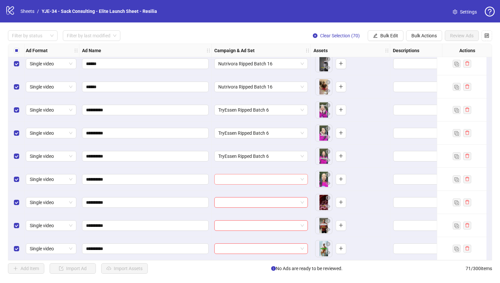
click at [253, 181] on input "search" at bounding box center [258, 180] width 80 height 10
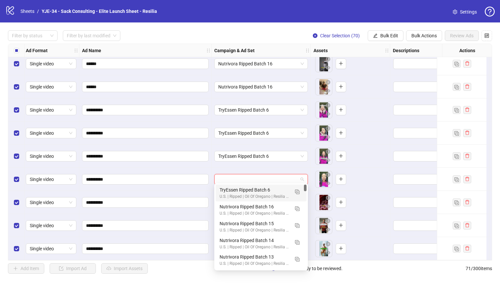
click at [255, 188] on div "TryEssen Ripped Batch 6" at bounding box center [255, 190] width 70 height 7
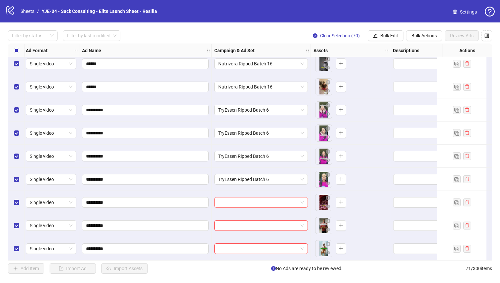
click at [257, 198] on input "search" at bounding box center [258, 203] width 80 height 10
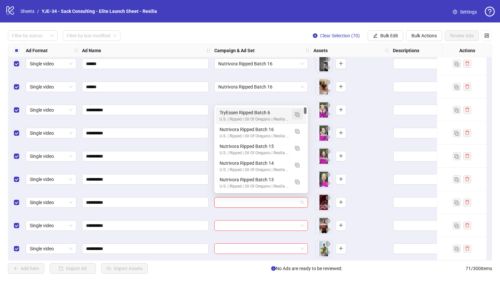
click at [296, 115] on img "button" at bounding box center [297, 114] width 5 height 5
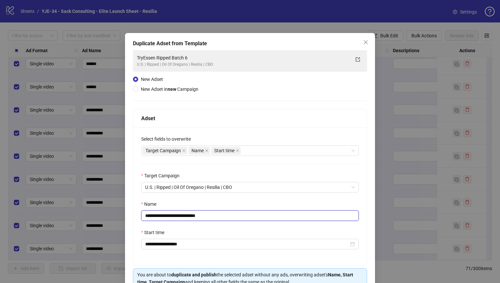
drag, startPoint x: 212, startPoint y: 217, endPoint x: 194, endPoint y: 217, distance: 18.2
click at [194, 217] on input "**********" at bounding box center [250, 216] width 218 height 11
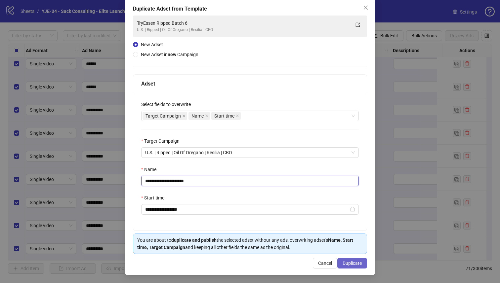
type input "**********"
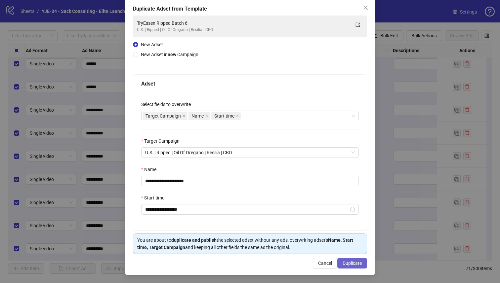
click at [342, 263] on button "Duplicate" at bounding box center [352, 263] width 30 height 11
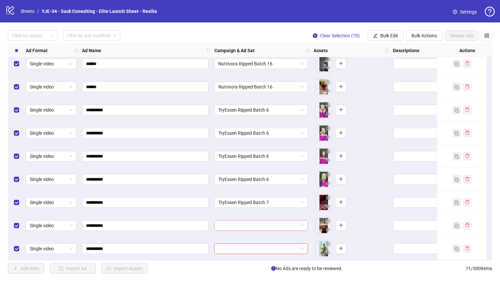
click at [271, 225] on input "search" at bounding box center [258, 226] width 80 height 10
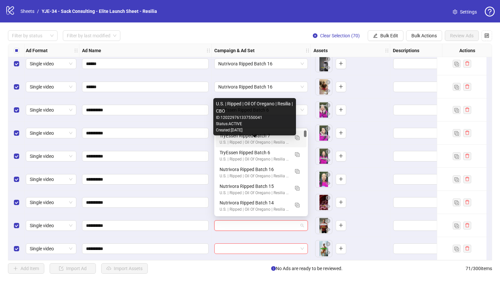
click at [225, 141] on div "U.S. | Ripped | Oil Of Oregano | Resilia | CBO" at bounding box center [255, 143] width 70 height 6
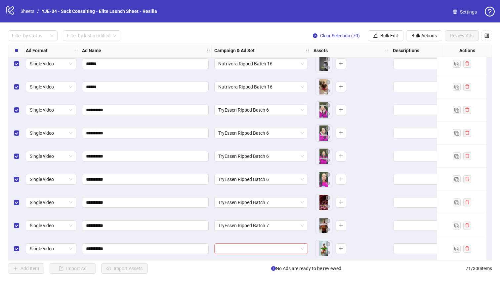
click at [239, 249] on input "search" at bounding box center [258, 249] width 80 height 10
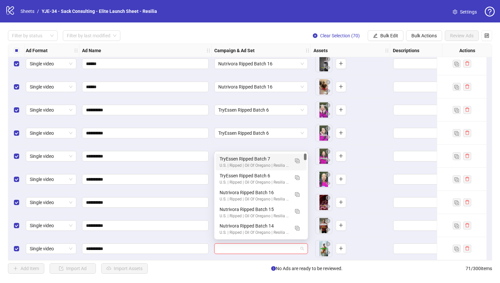
click at [223, 159] on div "TryEssen Ripped Batch 7" at bounding box center [255, 158] width 70 height 7
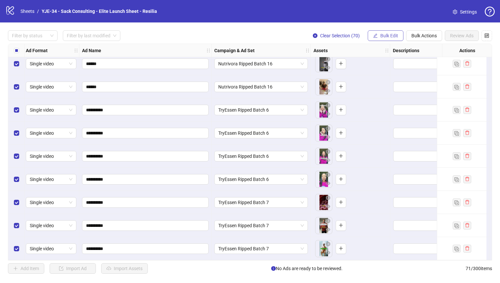
click at [380, 35] on span "Bulk Edit" at bounding box center [389, 35] width 18 height 5
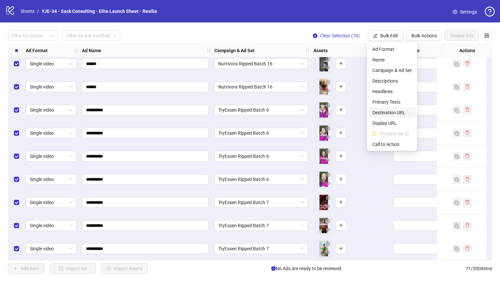
click at [378, 110] on span "Destination URL" at bounding box center [391, 112] width 39 height 7
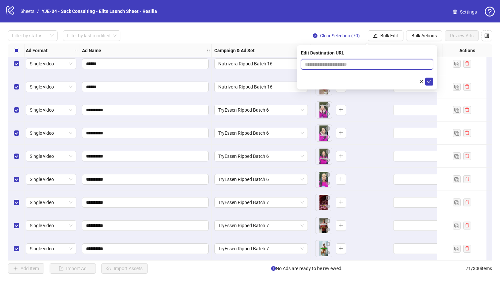
click at [358, 66] on input "text" at bounding box center [364, 64] width 119 height 7
paste input "**********"
type input "**********"
click at [429, 83] on icon "check" at bounding box center [429, 81] width 5 height 5
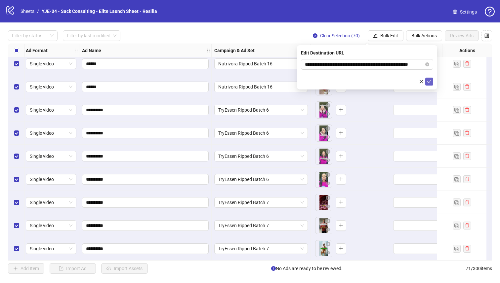
scroll to position [0, 0]
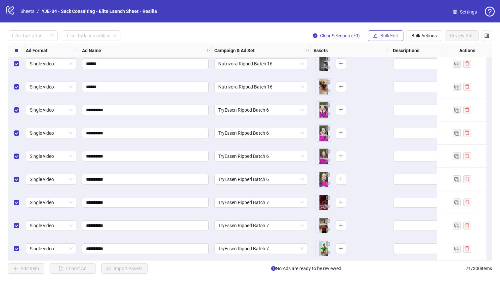
click at [383, 38] on span "Bulk Edit" at bounding box center [389, 35] width 18 height 5
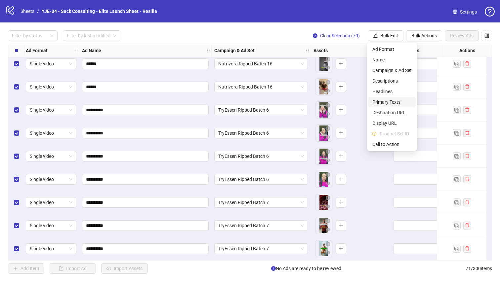
click at [391, 100] on span "Primary Texts" at bounding box center [391, 102] width 39 height 7
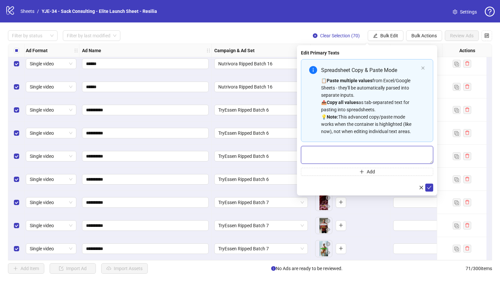
click at [355, 159] on textarea "Multi-text input container - paste or copy values" at bounding box center [367, 155] width 132 height 18
paste textarea "**********"
type textarea "**********"
click at [330, 172] on button "Add" at bounding box center [367, 172] width 132 height 8
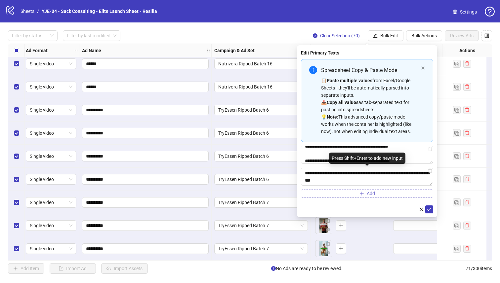
scroll to position [121, 0]
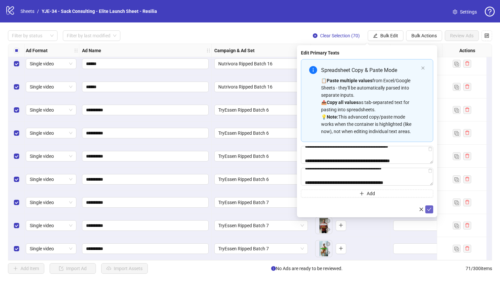
type textarea "**********"
click at [430, 208] on icon "check" at bounding box center [429, 209] width 4 height 3
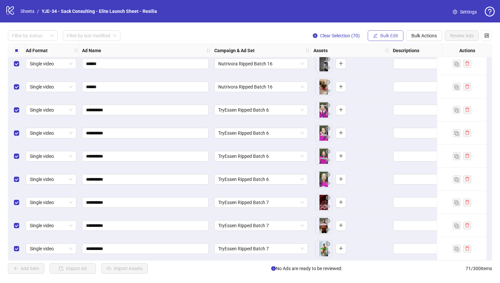
click at [390, 35] on span "Bulk Edit" at bounding box center [389, 35] width 18 height 5
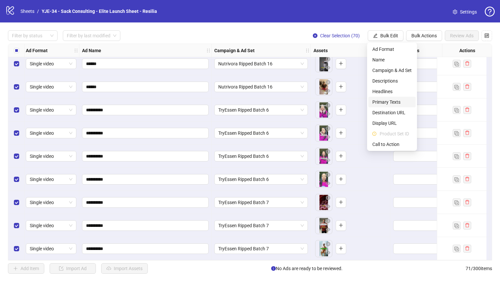
click at [391, 104] on span "Primary Texts" at bounding box center [391, 102] width 39 height 7
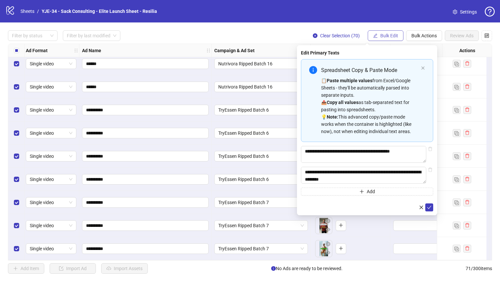
click at [383, 37] on span "Bulk Edit" at bounding box center [389, 35] width 18 height 5
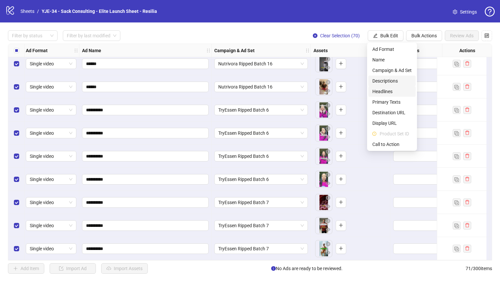
click at [385, 89] on span "Headlines" at bounding box center [391, 91] width 39 height 7
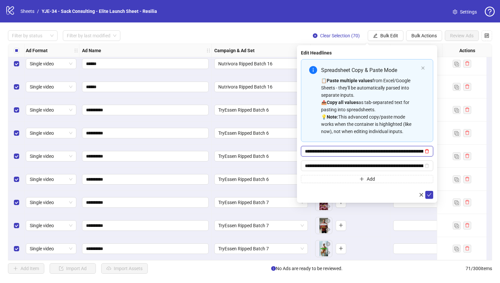
type input "**********"
click at [427, 152] on icon "delete" at bounding box center [427, 151] width 5 height 5
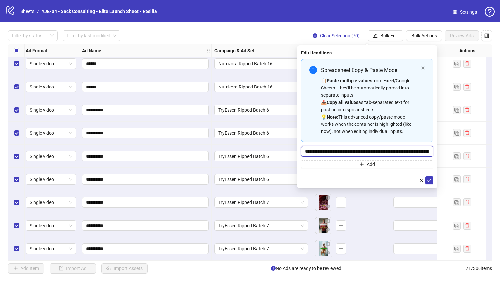
click at [427, 152] on input "**********" at bounding box center [367, 151] width 132 height 11
click at [427, 151] on input "**********" at bounding box center [367, 151] width 132 height 11
paste input "Multi-input container - paste or copy values"
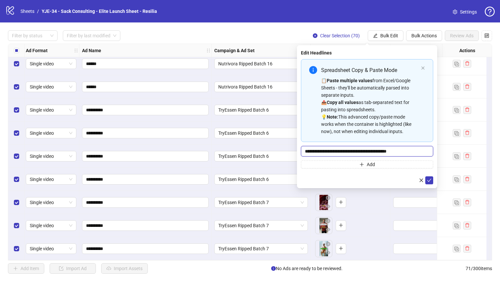
click at [427, 151] on input "**********" at bounding box center [367, 151] width 132 height 11
type input "**********"
click at [332, 165] on button "Add" at bounding box center [367, 165] width 132 height 8
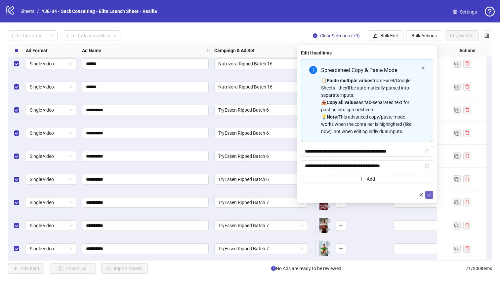
type input "**********"
click at [427, 195] on icon "check" at bounding box center [429, 194] width 4 height 3
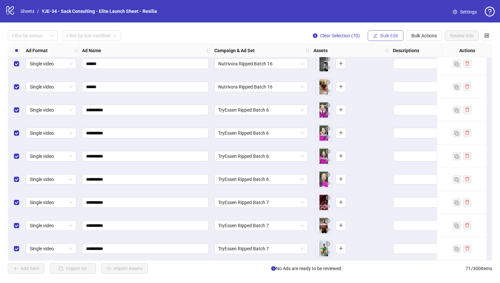
click at [389, 34] on span "Bulk Edit" at bounding box center [389, 35] width 18 height 5
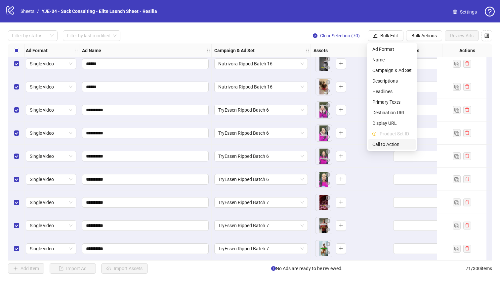
click at [385, 143] on span "Call to Action" at bounding box center [391, 144] width 39 height 7
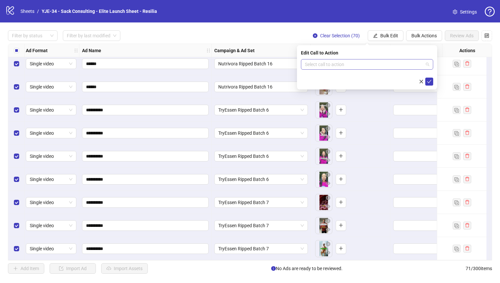
click at [348, 63] on input "search" at bounding box center [364, 65] width 118 height 10
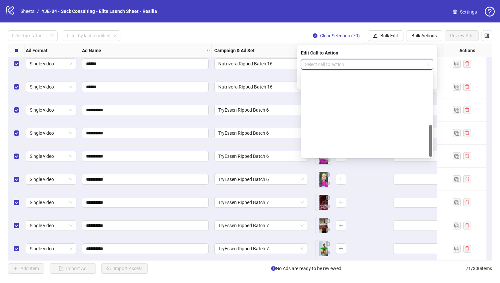
scroll to position [138, 0]
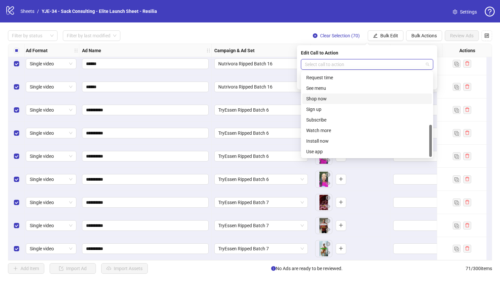
click at [326, 100] on div "Shop now" at bounding box center [367, 98] width 122 height 7
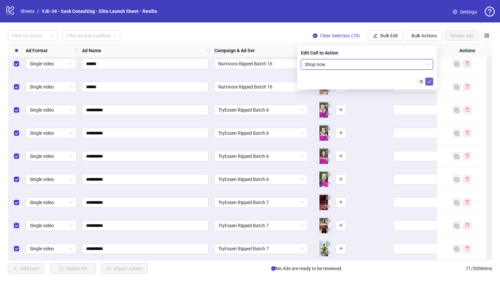
click at [429, 81] on icon "check" at bounding box center [429, 81] width 5 height 5
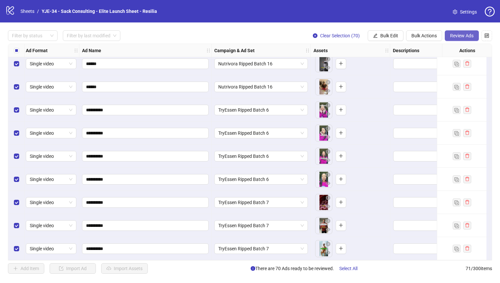
click at [452, 38] on span "Review Ads" at bounding box center [461, 35] width 23 height 5
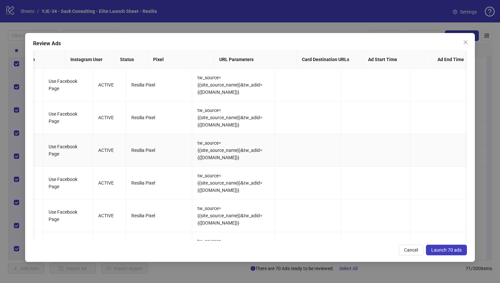
scroll to position [0, 0]
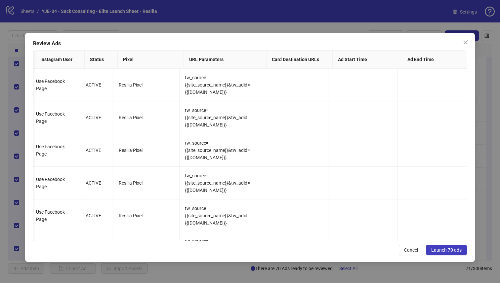
click at [441, 251] on span "Launch 70 ads" at bounding box center [446, 250] width 30 height 5
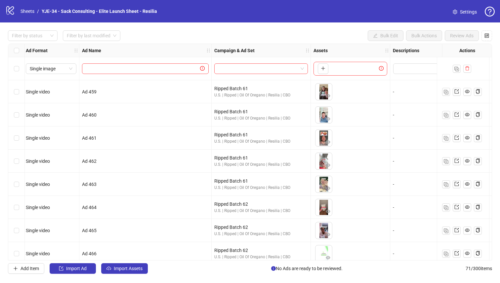
scroll to position [45, 2]
